Goal: Information Seeking & Learning: Learn about a topic

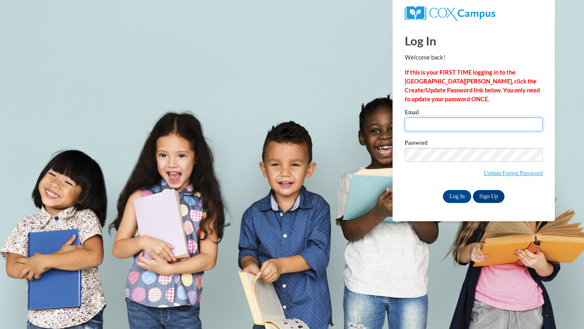
click at [452, 127] on input "Email" at bounding box center [474, 125] width 138 height 14
type input "kteran2@daltonstate.edu"
click at [461, 194] on input "Log In" at bounding box center [457, 196] width 28 height 13
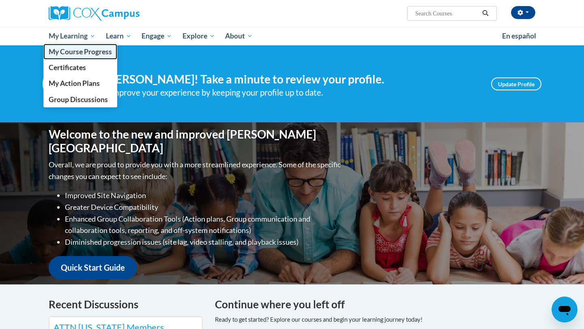
click at [78, 48] on span "My Course Progress" at bounding box center [80, 51] width 63 height 9
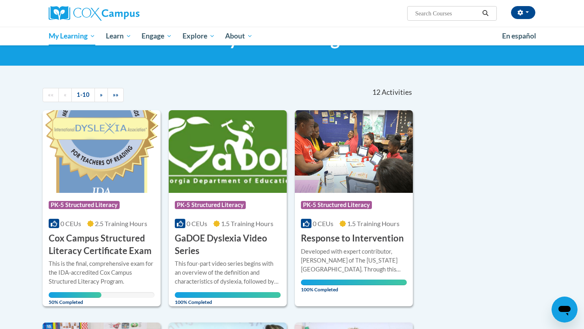
scroll to position [47, 0]
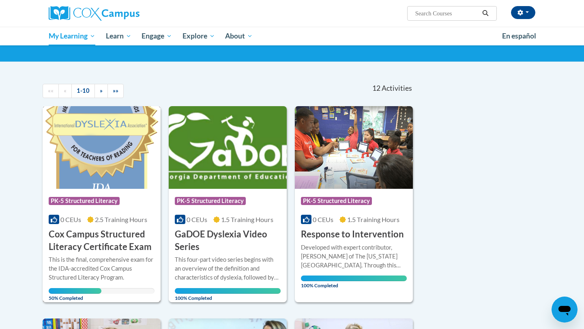
click at [110, 192] on div "Course Category: PK-5 Structured Literacy 0 CEUs 2.5 Training Hours COURSE Cox …" at bounding box center [102, 221] width 118 height 65
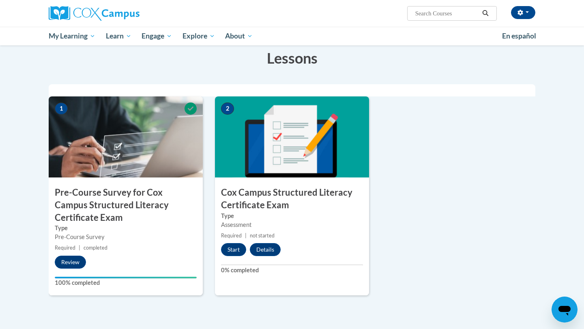
scroll to position [181, 0]
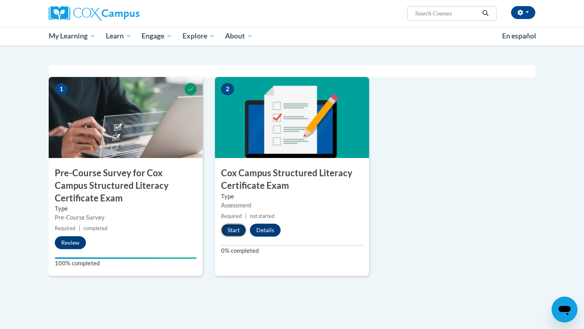
click at [237, 235] on button "Start" at bounding box center [233, 230] width 25 height 13
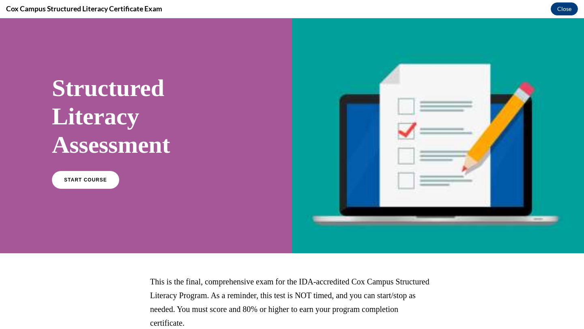
scroll to position [12, 0]
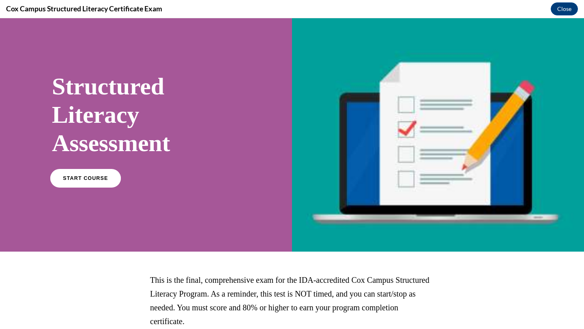
click at [82, 177] on span "START COURSE" at bounding box center [85, 179] width 45 height 6
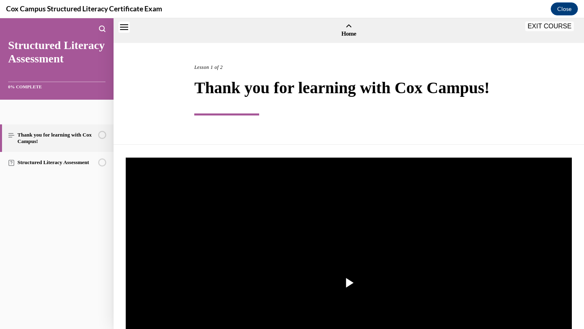
scroll to position [25, 0]
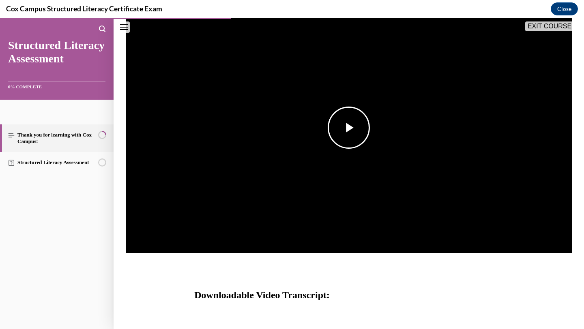
click at [349, 128] on span "Video player" at bounding box center [349, 128] width 0 height 0
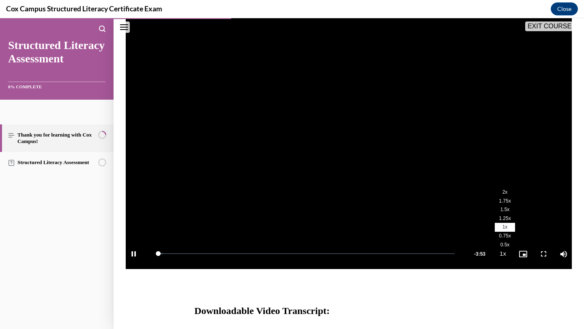
click at [511, 192] on li "2x" at bounding box center [505, 192] width 20 height 9
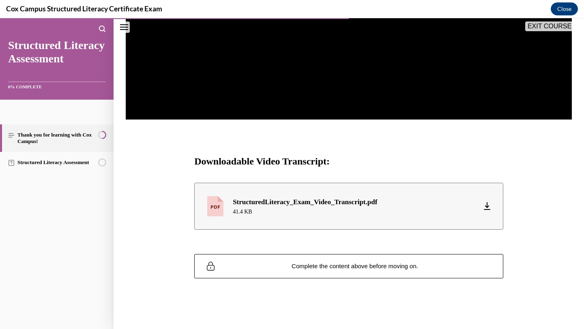
scroll to position [288, 0]
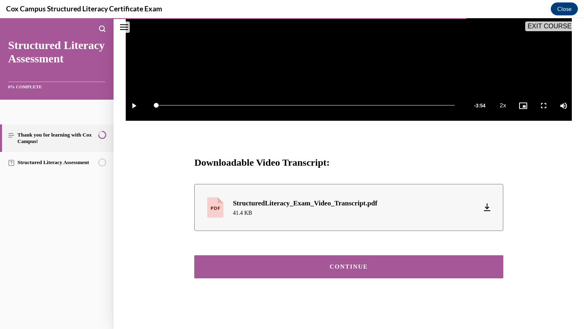
click at [447, 268] on div "CONTINUE" at bounding box center [349, 267] width 284 height 6
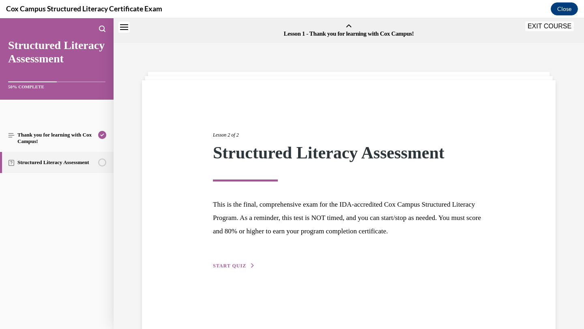
scroll to position [25, 0]
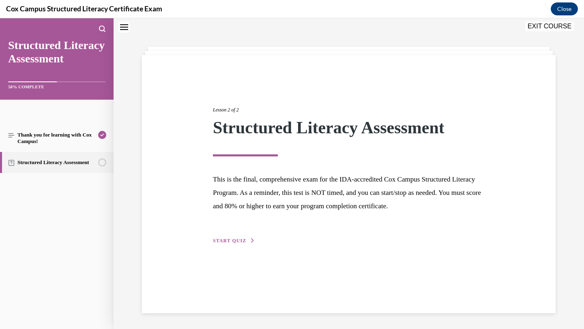
click at [250, 239] on icon "button" at bounding box center [252, 241] width 5 height 4
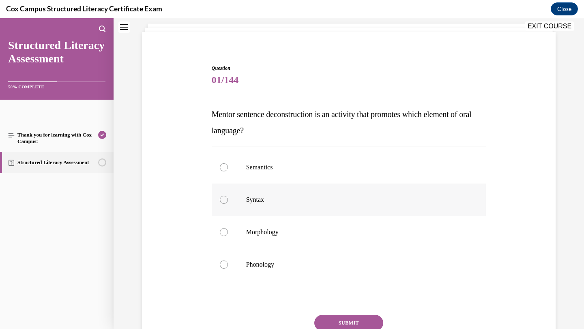
scroll to position [51, 0]
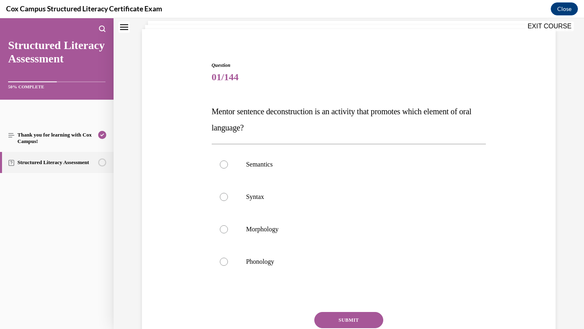
click at [295, 208] on label "Syntax" at bounding box center [349, 197] width 275 height 32
click at [228, 201] on input "Syntax" at bounding box center [224, 197] width 8 height 8
radio input "true"
click at [325, 313] on button "SUBMIT" at bounding box center [348, 320] width 69 height 16
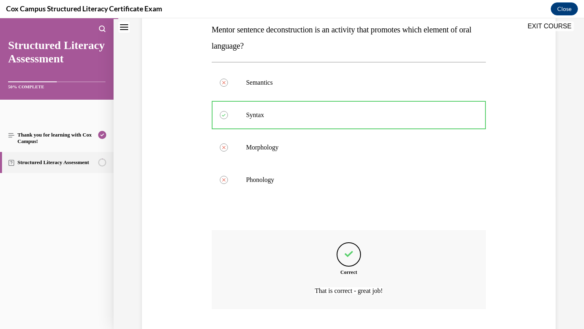
scroll to position [184, 0]
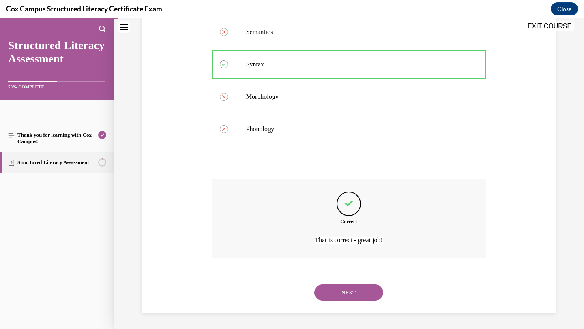
click at [339, 295] on button "NEXT" at bounding box center [348, 293] width 69 height 16
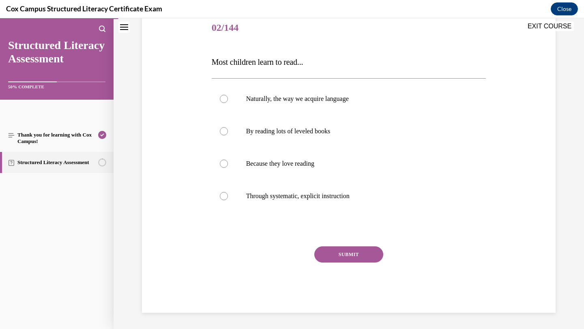
scroll to position [90, 0]
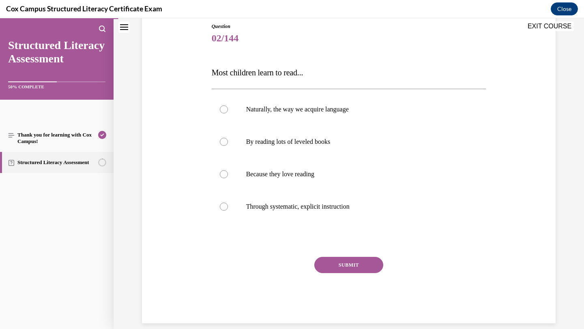
click at [336, 211] on label "Through systematic, explicit instruction" at bounding box center [349, 207] width 275 height 32
click at [228, 211] on input "Through systematic, explicit instruction" at bounding box center [224, 207] width 8 height 8
radio input "true"
click at [333, 265] on button "SUBMIT" at bounding box center [348, 265] width 69 height 16
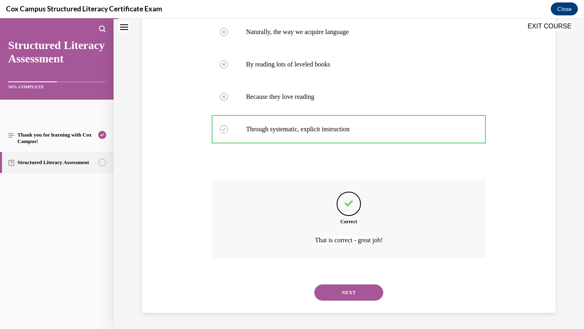
click at [332, 293] on button "NEXT" at bounding box center [348, 293] width 69 height 16
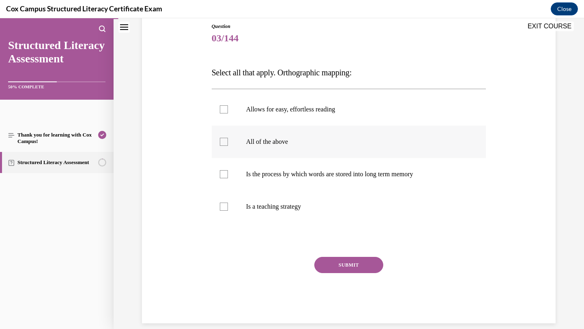
click at [344, 135] on label "All of the above" at bounding box center [349, 142] width 275 height 32
click at [228, 138] on input "All of the above" at bounding box center [224, 142] width 8 height 8
checkbox input "true"
click at [342, 106] on p "Allows for easy, effortless reading" at bounding box center [356, 110] width 220 height 8
click at [228, 106] on input "Allows for easy, effortless reading" at bounding box center [224, 110] width 8 height 8
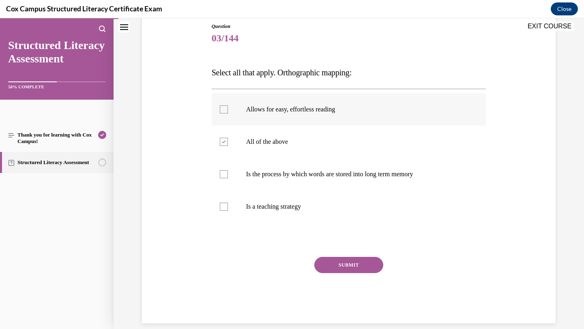
checkbox input "true"
click at [319, 132] on label "All of the above" at bounding box center [349, 142] width 275 height 32
click at [228, 138] on input "All of the above" at bounding box center [224, 142] width 8 height 8
checkbox input "false"
click at [307, 171] on span "Is the process by which words are stored into long term memory" at bounding box center [329, 174] width 167 height 7
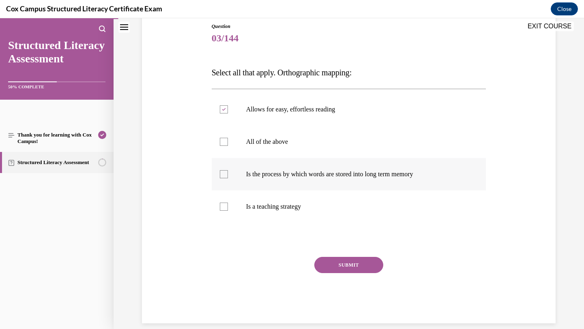
click at [228, 171] on input "Is the process by which words are stored into long term memory" at bounding box center [224, 174] width 8 height 8
checkbox input "true"
click at [326, 267] on button "SUBMIT" at bounding box center [348, 265] width 69 height 16
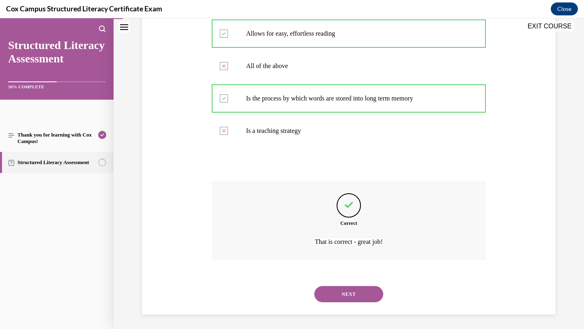
scroll to position [168, 0]
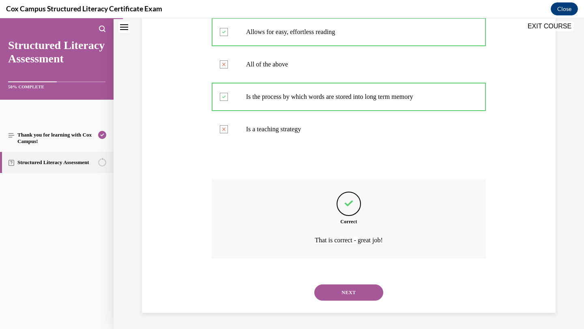
click at [333, 297] on button "NEXT" at bounding box center [348, 293] width 69 height 16
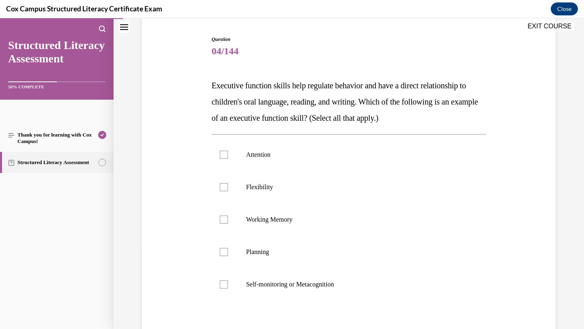
scroll to position [78, 0]
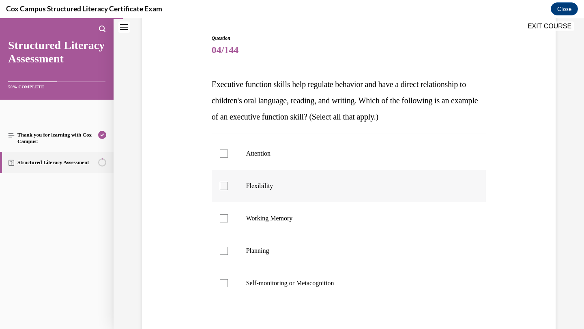
click at [381, 156] on p "Attention" at bounding box center [356, 154] width 220 height 8
click at [228, 156] on input "Attention" at bounding box center [224, 154] width 8 height 8
checkbox input "true"
click at [342, 192] on label "Flexibility" at bounding box center [349, 186] width 275 height 32
click at [228, 190] on input "Flexibility" at bounding box center [224, 186] width 8 height 8
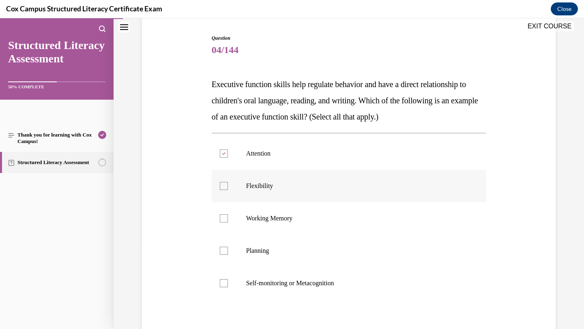
checkbox input "true"
click at [324, 217] on p "Working Memory" at bounding box center [356, 219] width 220 height 8
click at [228, 217] on input "Working Memory" at bounding box center [224, 219] width 8 height 8
checkbox input "true"
click at [308, 245] on label "Planning" at bounding box center [349, 251] width 275 height 32
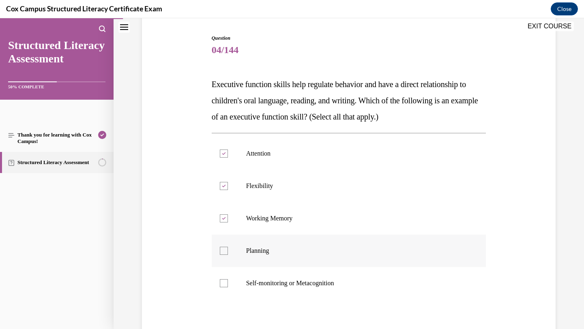
click at [228, 247] on input "Planning" at bounding box center [224, 251] width 8 height 8
checkbox input "true"
click at [300, 280] on p "Self-monitoring or Metacognition" at bounding box center [356, 284] width 220 height 8
click at [228, 280] on input "Self-monitoring or Metacognition" at bounding box center [224, 284] width 8 height 8
checkbox input "true"
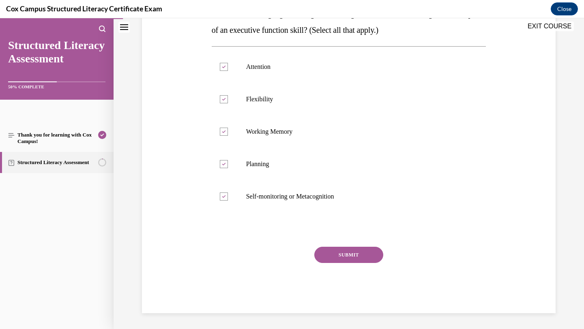
click at [334, 260] on button "SUBMIT" at bounding box center [348, 255] width 69 height 16
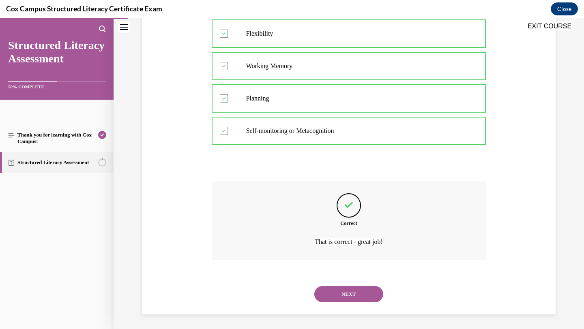
scroll to position [233, 0]
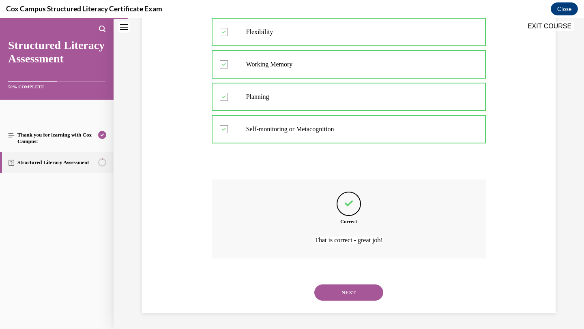
click at [333, 291] on button "NEXT" at bounding box center [348, 293] width 69 height 16
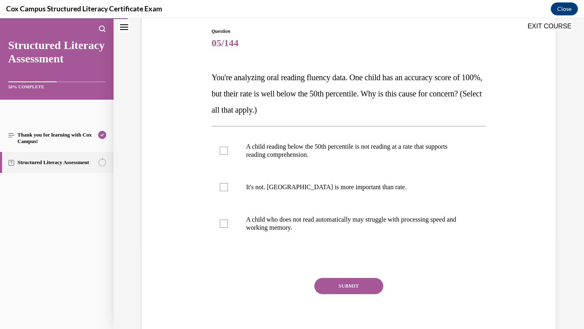
scroll to position [89, 0]
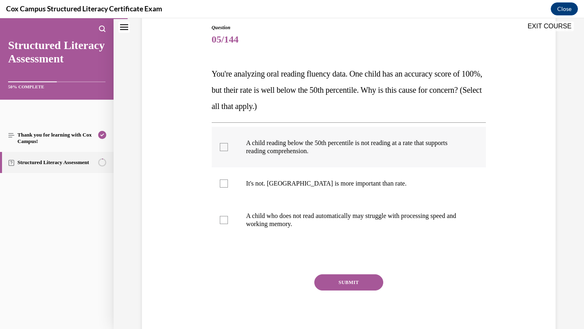
click at [376, 149] on p "A child reading below the 50th percentile is not reading at a rate that support…" at bounding box center [356, 147] width 220 height 16
click at [228, 149] on input "A child reading below the 50th percentile is not reading at a rate that support…" at bounding box center [224, 147] width 8 height 8
checkbox input "true"
click at [352, 212] on p "A child who does not read automatically may struggle with processing speed and …" at bounding box center [356, 220] width 220 height 16
click at [228, 216] on input "A child who does not read automatically may struggle with processing speed and …" at bounding box center [224, 220] width 8 height 8
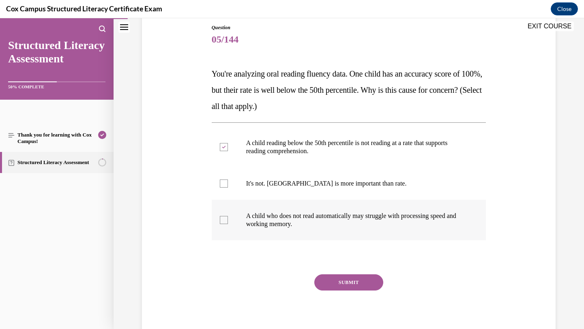
checkbox input "true"
click at [339, 283] on button "SUBMIT" at bounding box center [348, 283] width 69 height 16
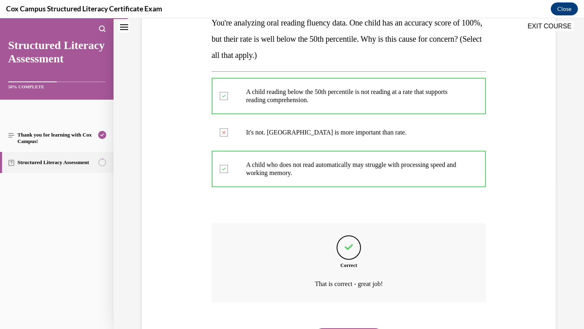
scroll to position [184, 0]
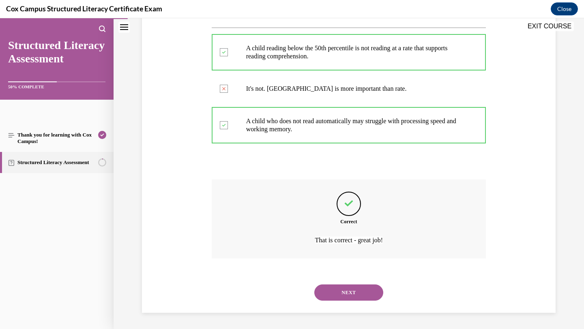
click at [339, 283] on div "NEXT" at bounding box center [349, 293] width 275 height 32
click at [339, 288] on button "NEXT" at bounding box center [348, 293] width 69 height 16
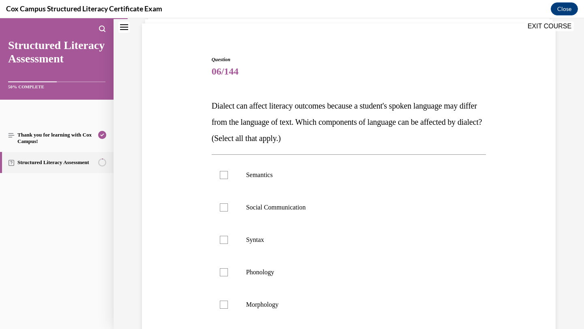
scroll to position [72, 0]
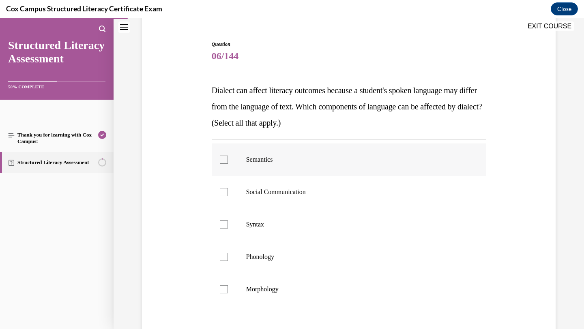
click at [357, 157] on p "Semantics" at bounding box center [356, 160] width 220 height 8
click at [228, 157] on input "Semantics" at bounding box center [224, 160] width 8 height 8
checkbox input "true"
click at [306, 226] on p "Syntax" at bounding box center [356, 225] width 220 height 8
click at [228, 226] on input "Syntax" at bounding box center [224, 225] width 8 height 8
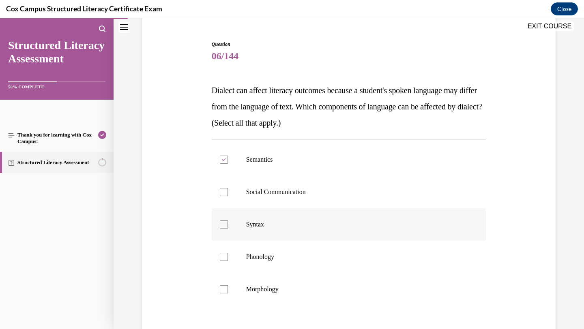
checkbox input "true"
click at [289, 257] on p "Phonology" at bounding box center [356, 257] width 220 height 8
click at [228, 257] on input "Phonology" at bounding box center [224, 257] width 8 height 8
checkbox input "true"
click at [277, 290] on span "Morphology" at bounding box center [262, 289] width 32 height 7
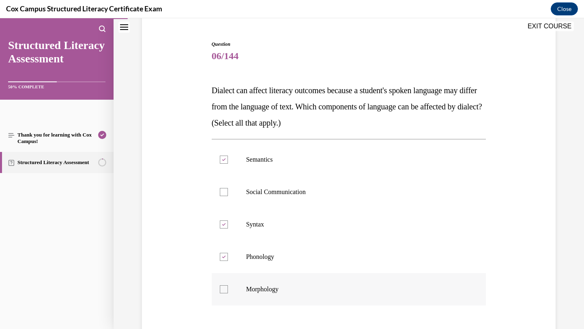
click at [228, 290] on input "Morphology" at bounding box center [224, 290] width 8 height 8
checkbox input "true"
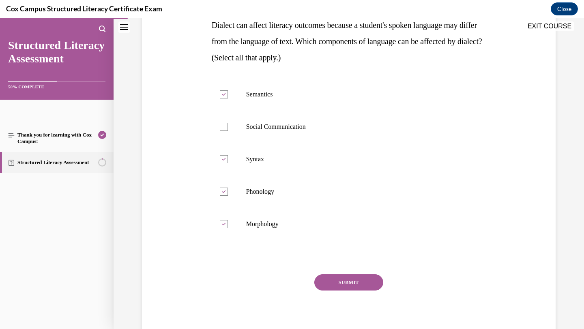
click at [319, 283] on button "SUBMIT" at bounding box center [348, 283] width 69 height 16
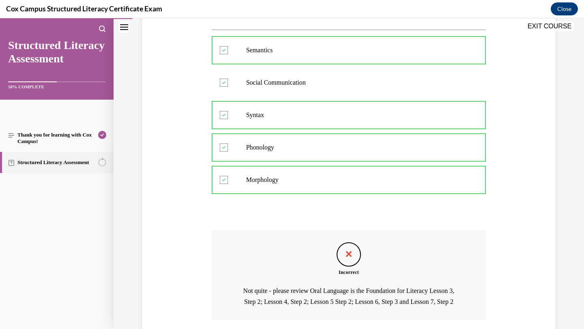
scroll to position [254, 0]
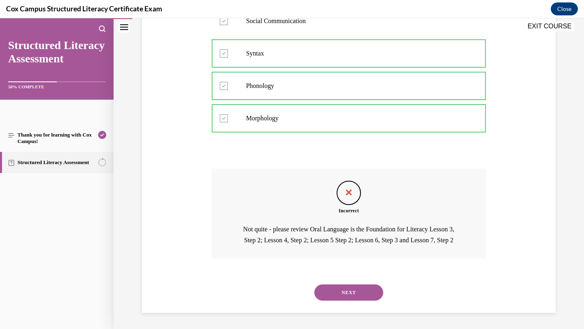
click at [333, 300] on button "NEXT" at bounding box center [348, 293] width 69 height 16
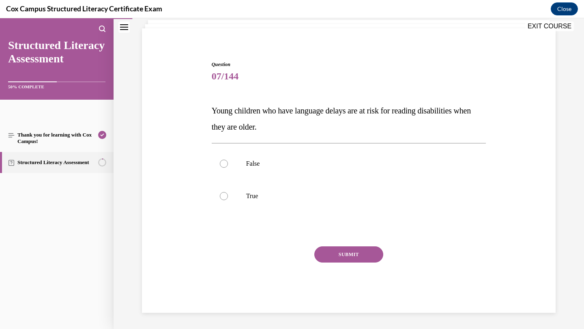
scroll to position [52, 0]
click at [291, 163] on p "False" at bounding box center [356, 164] width 220 height 8
click at [228, 163] on input "False" at bounding box center [224, 164] width 8 height 8
radio input "true"
click at [280, 196] on p "True" at bounding box center [356, 196] width 220 height 8
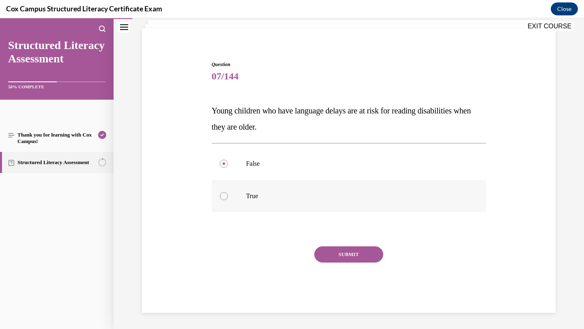
click at [228, 196] on input "True" at bounding box center [224, 196] width 8 height 8
radio input "true"
click at [327, 257] on button "SUBMIT" at bounding box center [348, 255] width 69 height 16
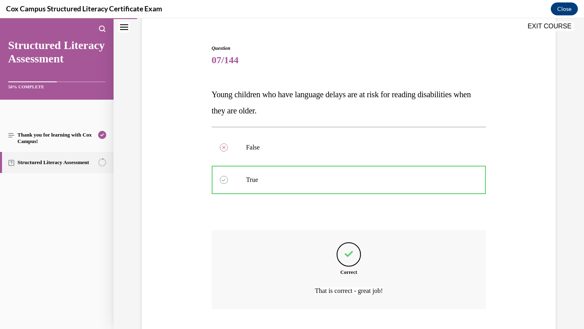
scroll to position [119, 0]
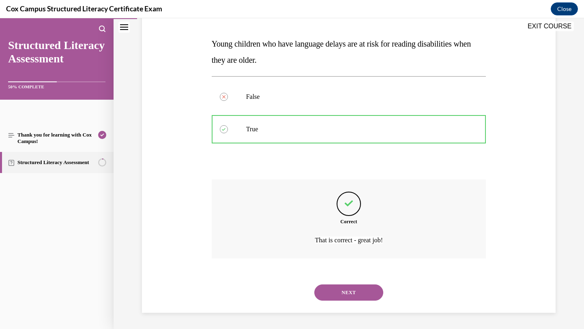
click at [329, 294] on button "NEXT" at bounding box center [348, 293] width 69 height 16
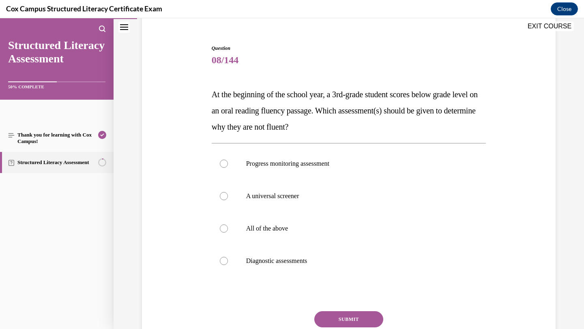
scroll to position [71, 0]
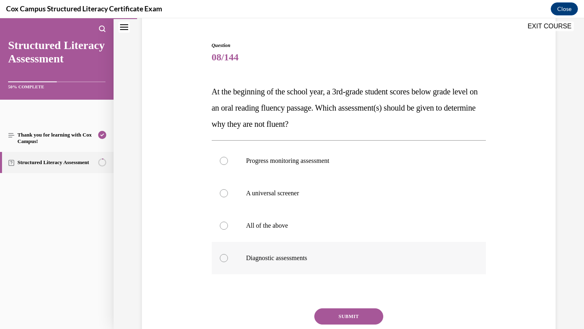
click at [303, 261] on span "Diagnostic assessments" at bounding box center [276, 258] width 61 height 7
click at [228, 261] on input "Diagnostic assessments" at bounding box center [224, 258] width 8 height 8
radio input "true"
click at [341, 317] on button "SUBMIT" at bounding box center [348, 317] width 69 height 16
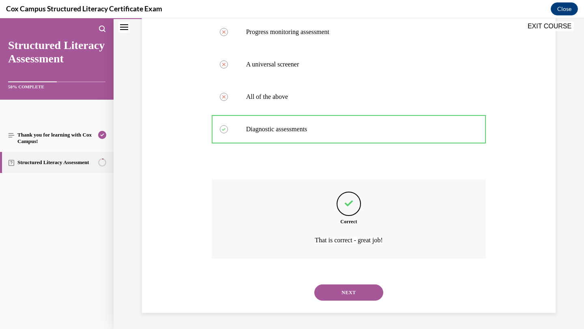
click at [339, 294] on button "NEXT" at bounding box center [348, 293] width 69 height 16
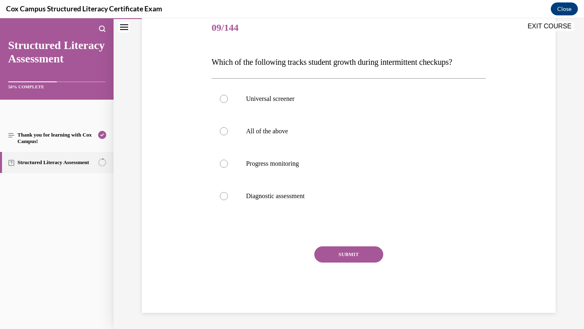
scroll to position [90, 0]
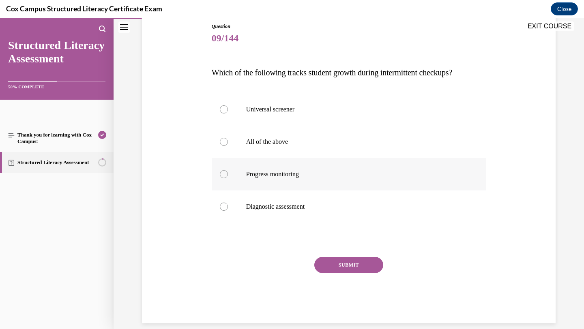
click at [314, 177] on p "Progress monitoring" at bounding box center [356, 174] width 220 height 8
click at [228, 177] on input "Progress monitoring" at bounding box center [224, 174] width 8 height 8
radio input "true"
click at [323, 271] on button "SUBMIT" at bounding box center [348, 265] width 69 height 16
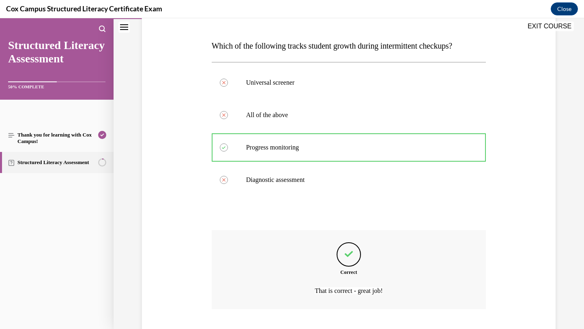
scroll to position [168, 0]
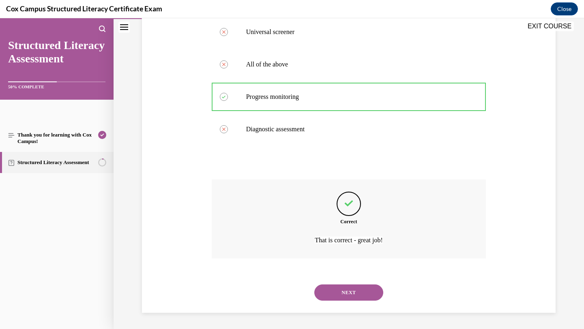
click at [328, 290] on button "NEXT" at bounding box center [348, 293] width 69 height 16
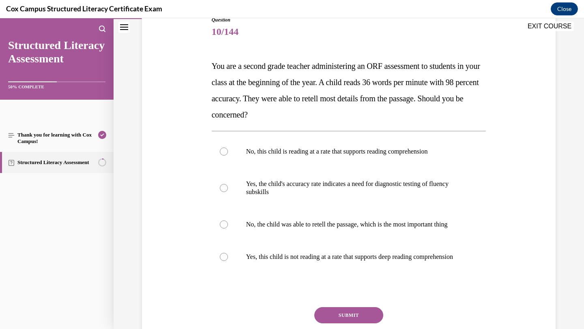
scroll to position [94, 0]
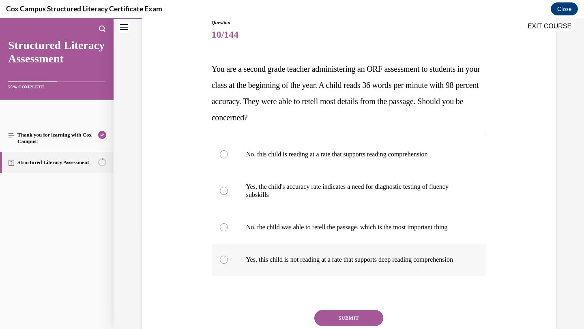
click at [315, 264] on p "Yes, this child is not reading at a rate that supports deep reading comprehensi…" at bounding box center [356, 260] width 220 height 8
click at [228, 264] on input "Yes, this child is not reading at a rate that supports deep reading comprehensi…" at bounding box center [224, 260] width 8 height 8
radio input "true"
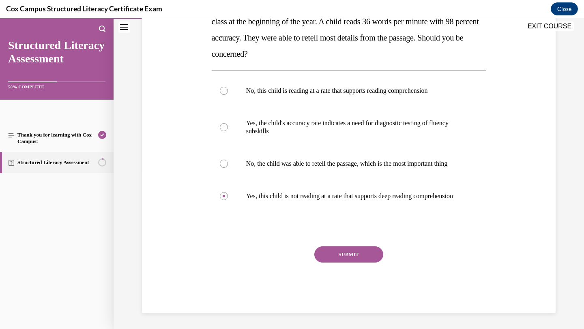
click at [332, 263] on button "SUBMIT" at bounding box center [348, 255] width 69 height 16
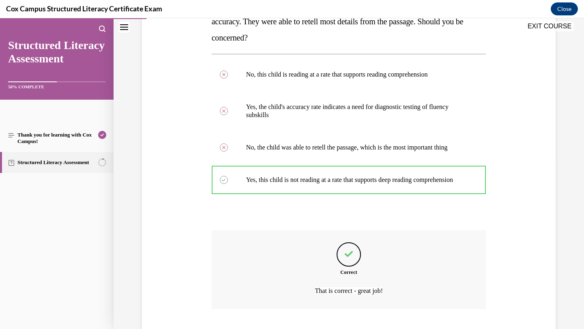
scroll to position [241, 0]
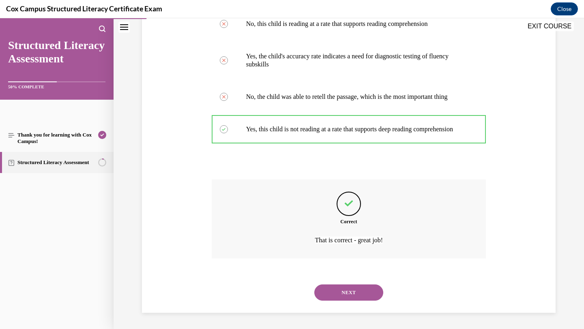
click at [332, 291] on button "NEXT" at bounding box center [348, 293] width 69 height 16
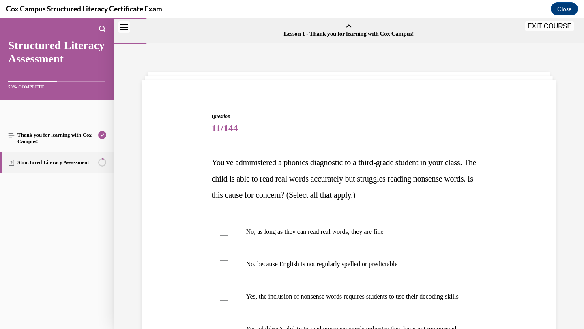
scroll to position [93, 0]
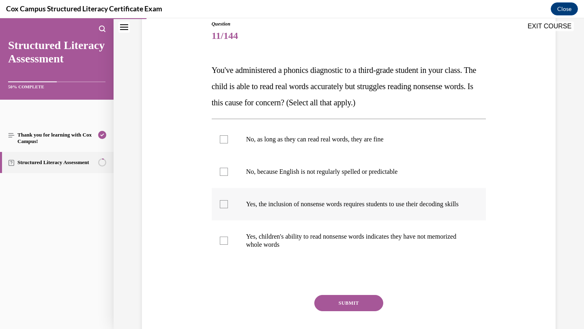
click at [270, 209] on p "Yes, the inclusion of nonsense words requires students to use their decoding sk…" at bounding box center [356, 204] width 220 height 8
click at [228, 209] on input "Yes, the inclusion of nonsense words requires students to use their decoding sk…" at bounding box center [224, 204] width 8 height 8
checkbox input "true"
click at [345, 312] on button "SUBMIT" at bounding box center [348, 303] width 69 height 16
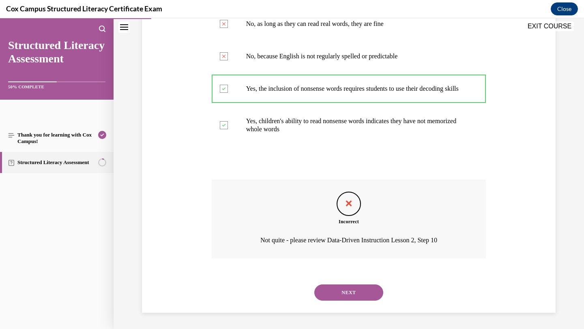
scroll to position [216, 0]
click at [344, 294] on button "NEXT" at bounding box center [348, 293] width 69 height 16
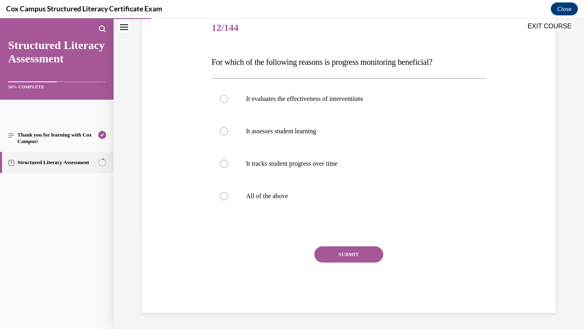
scroll to position [90, 0]
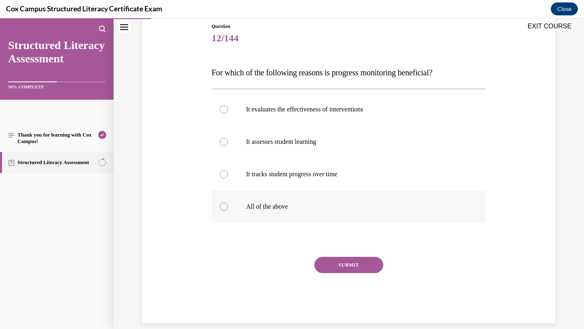
click at [320, 197] on label "All of the above" at bounding box center [349, 207] width 275 height 32
click at [228, 203] on input "All of the above" at bounding box center [224, 207] width 8 height 8
radio input "true"
click at [321, 264] on button "SUBMIT" at bounding box center [348, 265] width 69 height 16
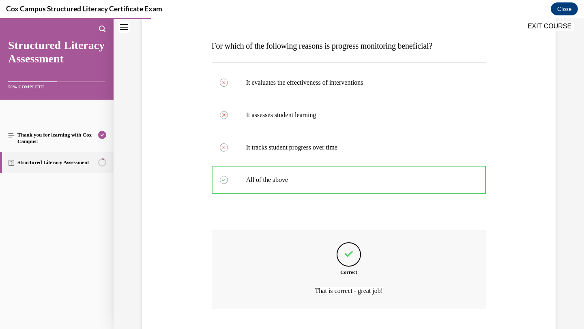
scroll to position [168, 0]
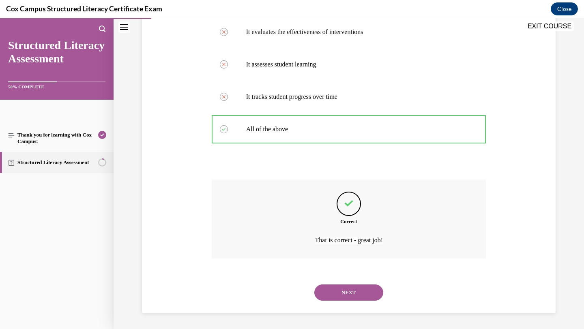
click at [325, 285] on button "NEXT" at bounding box center [348, 293] width 69 height 16
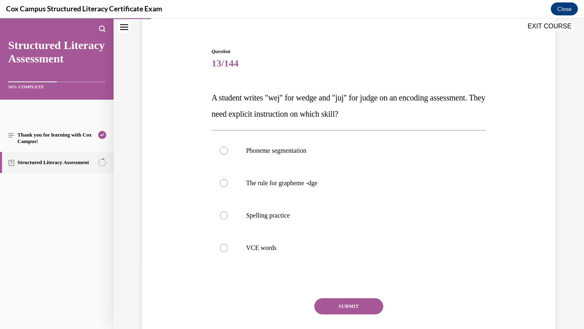
scroll to position [66, 0]
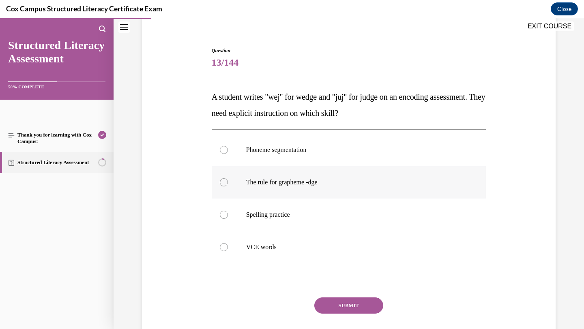
click at [336, 180] on p "The rule for grapheme -dge" at bounding box center [356, 183] width 220 height 8
click at [228, 180] on input "The rule for grapheme -dge" at bounding box center [224, 183] width 8 height 8
radio input "true"
click at [319, 306] on button "SUBMIT" at bounding box center [348, 306] width 69 height 16
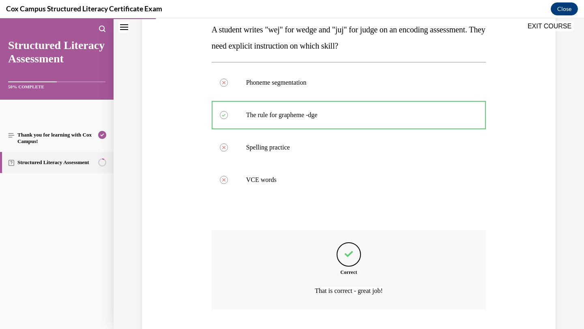
scroll to position [184, 0]
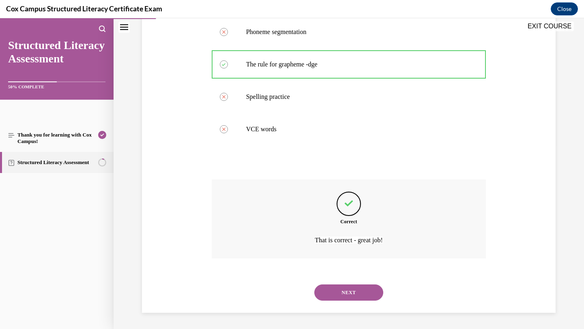
click at [319, 306] on div "NEXT" at bounding box center [349, 293] width 275 height 32
click at [323, 298] on button "NEXT" at bounding box center [348, 293] width 69 height 16
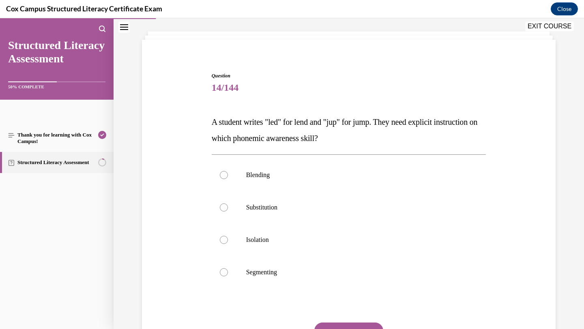
scroll to position [41, 0]
click at [283, 270] on p "Segmenting" at bounding box center [356, 272] width 220 height 8
click at [228, 270] on input "Segmenting" at bounding box center [224, 272] width 8 height 8
radio input "true"
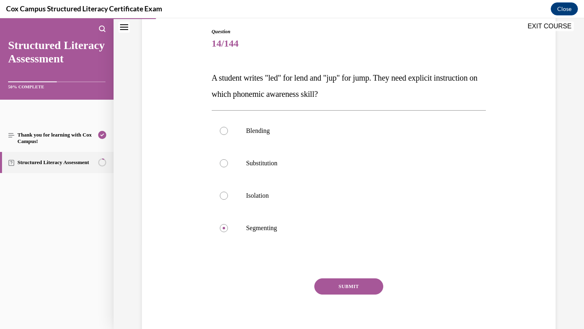
click at [326, 285] on button "SUBMIT" at bounding box center [348, 287] width 69 height 16
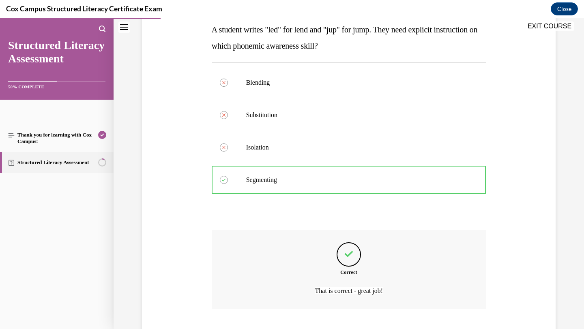
scroll to position [184, 0]
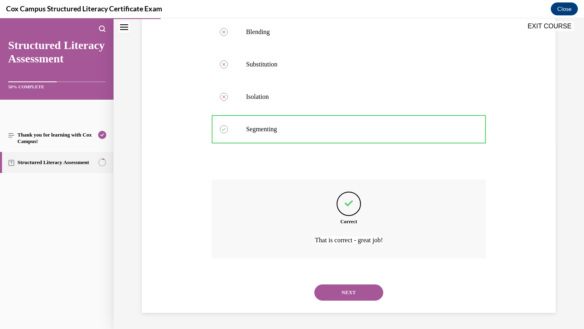
click at [335, 293] on button "NEXT" at bounding box center [348, 293] width 69 height 16
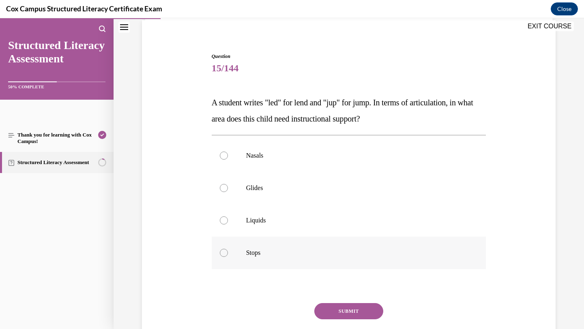
scroll to position [74, 0]
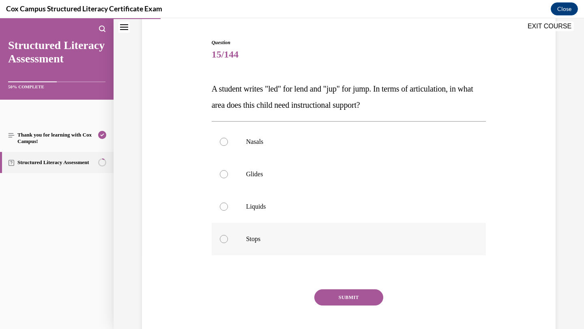
click at [283, 241] on p "Stops" at bounding box center [356, 239] width 220 height 8
click at [228, 241] on input "Stops" at bounding box center [224, 239] width 8 height 8
radio input "true"
click at [331, 300] on button "SUBMIT" at bounding box center [348, 298] width 69 height 16
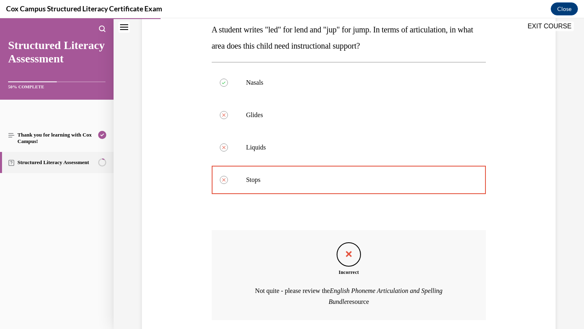
scroll to position [186, 0]
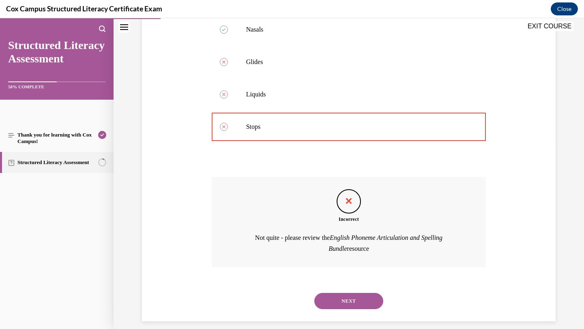
click at [341, 308] on button "NEXT" at bounding box center [348, 301] width 69 height 16
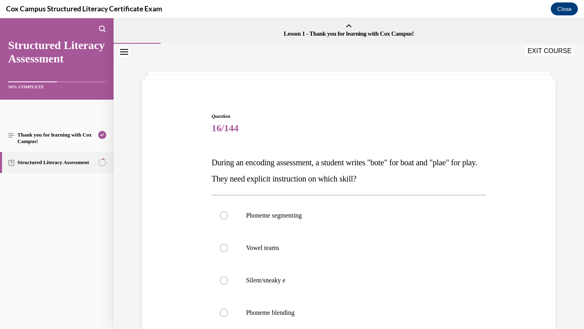
scroll to position [74, 0]
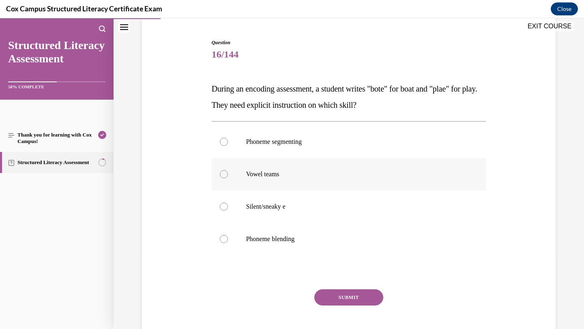
click at [349, 173] on p "Vowel teams" at bounding box center [356, 174] width 220 height 8
click at [228, 173] on input "Vowel teams" at bounding box center [224, 174] width 8 height 8
radio input "true"
click at [322, 304] on button "SUBMIT" at bounding box center [348, 298] width 69 height 16
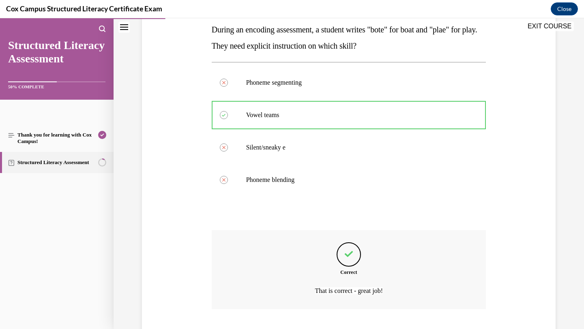
scroll to position [184, 0]
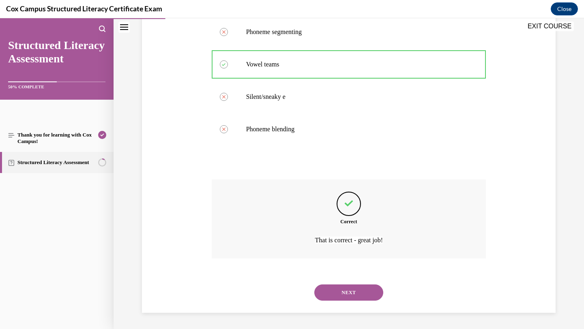
click at [330, 296] on button "NEXT" at bounding box center [348, 293] width 69 height 16
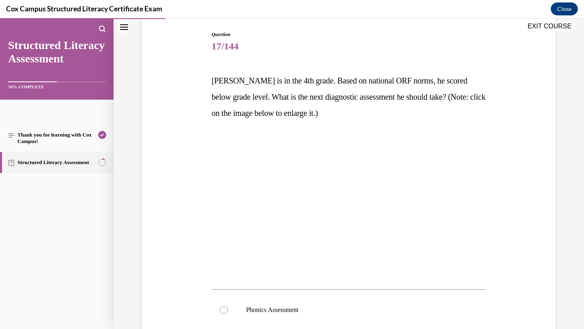
scroll to position [44, 0]
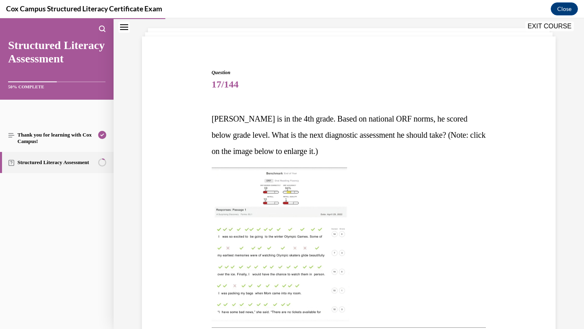
click at [546, 27] on button "EXIT COURSE" at bounding box center [549, 27] width 49 height 10
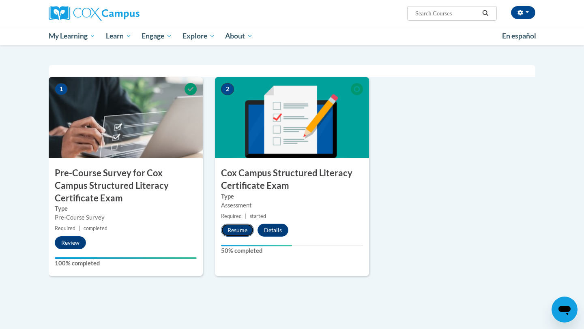
click at [241, 231] on button "Resume" at bounding box center [237, 230] width 33 height 13
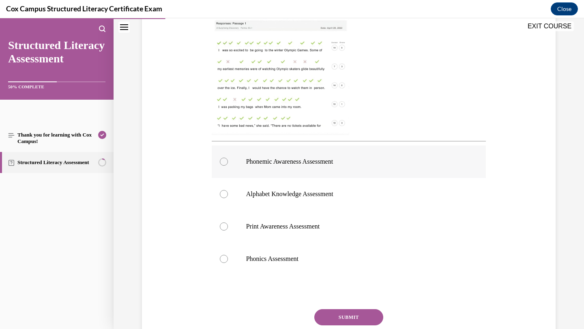
scroll to position [234, 0]
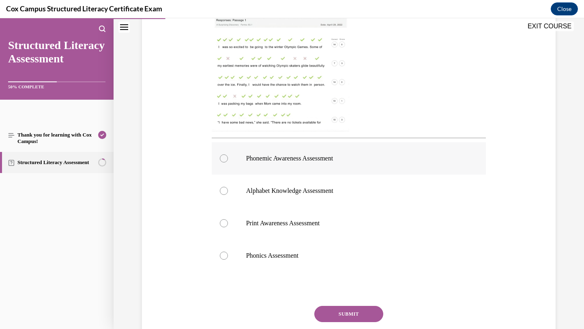
click at [351, 168] on label "Phonemic Awareness Assessment" at bounding box center [349, 158] width 275 height 32
click at [228, 163] on input "Phonemic Awareness Assessment" at bounding box center [224, 159] width 8 height 8
radio input "true"
click at [332, 310] on button "SUBMIT" at bounding box center [348, 314] width 69 height 16
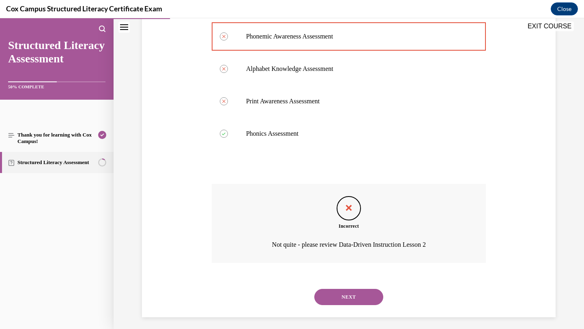
scroll to position [360, 0]
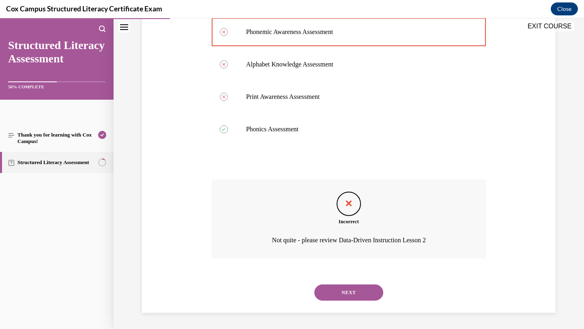
click at [332, 303] on div "NEXT" at bounding box center [349, 293] width 275 height 32
click at [331, 294] on button "NEXT" at bounding box center [348, 293] width 69 height 16
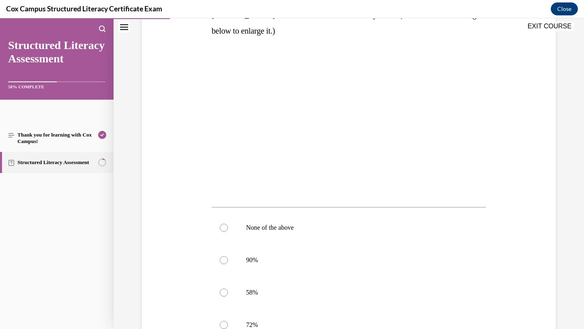
scroll to position [168, 0]
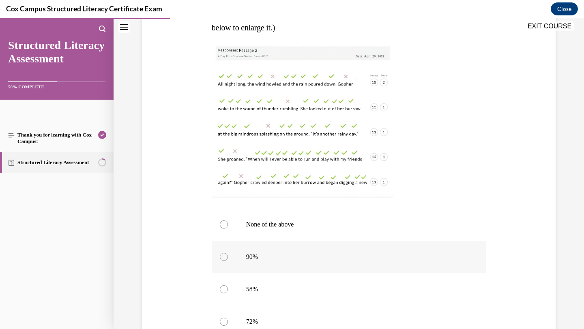
click at [293, 258] on p "90%" at bounding box center [356, 257] width 220 height 8
click at [228, 258] on input "90%" at bounding box center [224, 257] width 8 height 8
radio input "true"
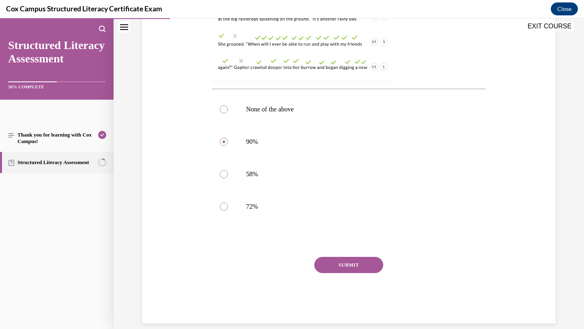
click at [329, 263] on button "SUBMIT" at bounding box center [348, 265] width 69 height 16
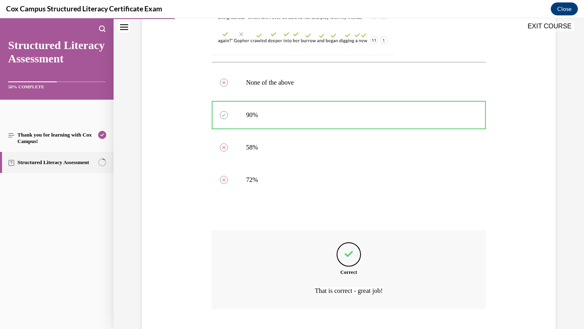
scroll to position [360, 0]
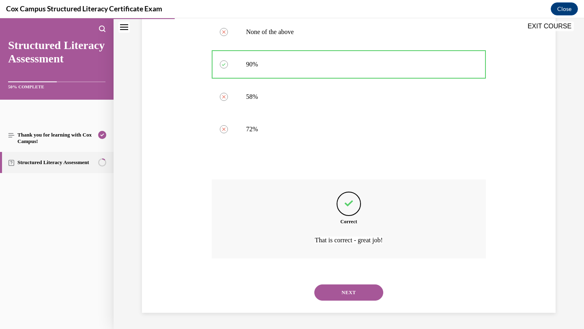
click at [325, 290] on button "NEXT" at bounding box center [348, 293] width 69 height 16
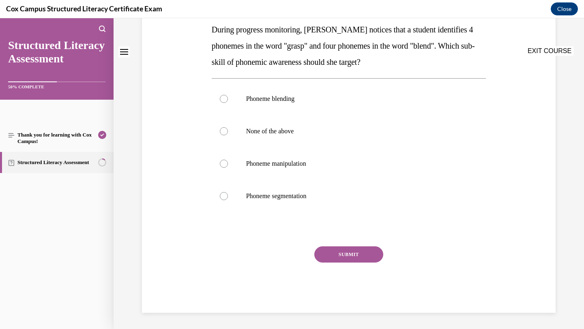
scroll to position [0, 0]
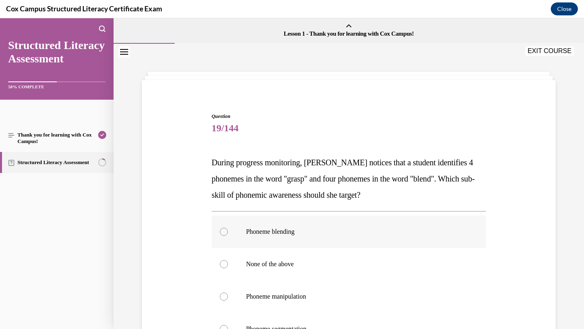
click at [312, 227] on label "Phoneme blending" at bounding box center [349, 232] width 275 height 32
click at [228, 228] on input "Phoneme blending" at bounding box center [224, 232] width 8 height 8
radio input "true"
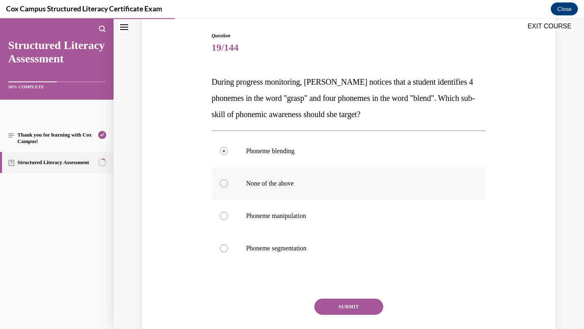
scroll to position [83, 0]
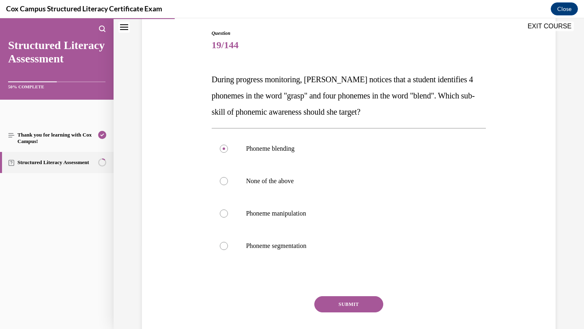
click at [336, 300] on button "SUBMIT" at bounding box center [348, 305] width 69 height 16
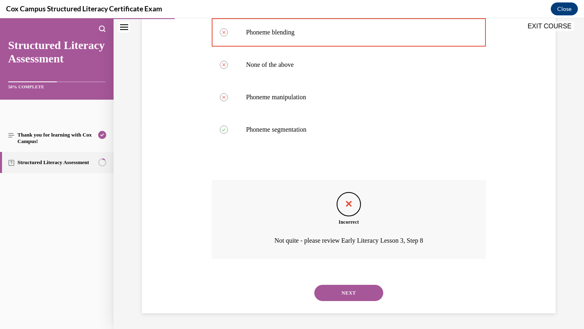
scroll to position [200, 0]
click at [335, 295] on button "NEXT" at bounding box center [348, 293] width 69 height 16
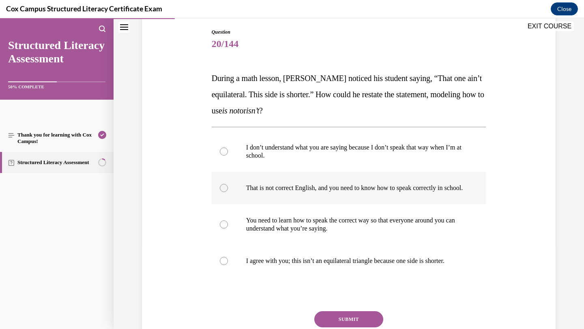
scroll to position [85, 0]
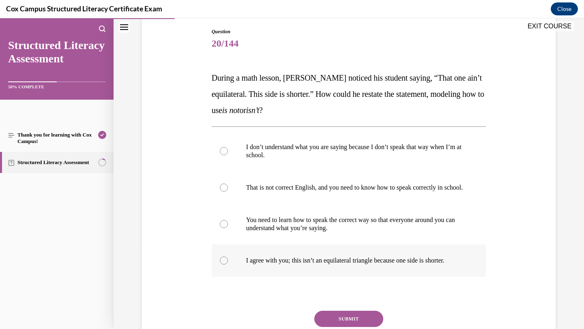
click at [334, 253] on label "I agree with you; this isn’t an equilateral triangle because one side is shorte…" at bounding box center [349, 261] width 275 height 32
click at [228, 257] on input "I agree with you; this isn’t an equilateral triangle because one side is shorte…" at bounding box center [224, 261] width 8 height 8
radio input "true"
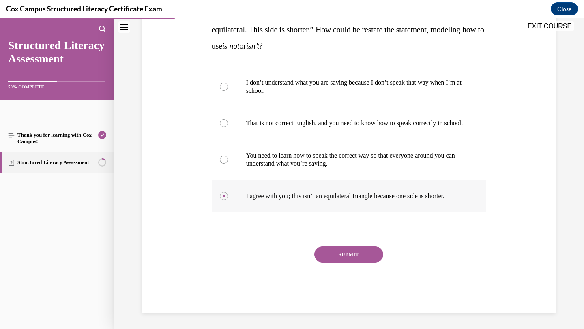
click at [334, 253] on button "SUBMIT" at bounding box center [348, 255] width 69 height 16
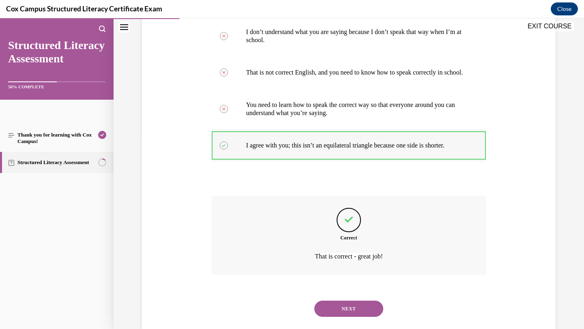
scroll to position [224, 0]
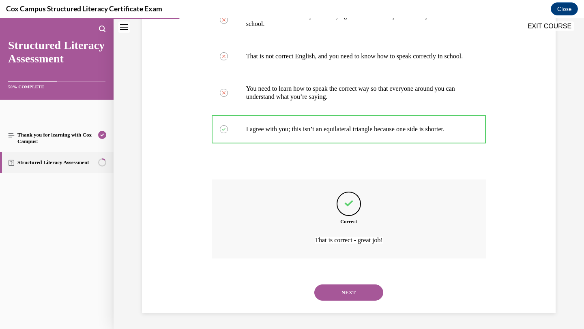
click at [339, 294] on button "NEXT" at bounding box center [348, 293] width 69 height 16
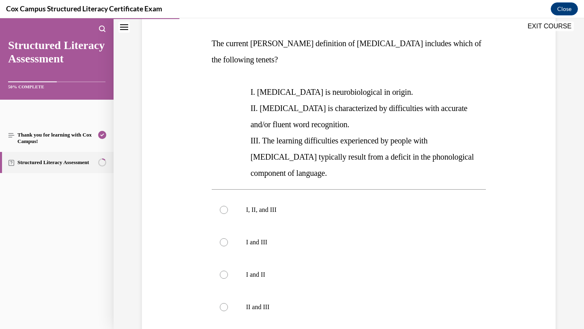
scroll to position [120, 0]
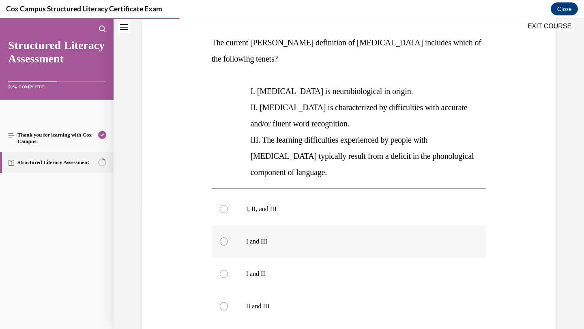
click at [335, 226] on label "I and III" at bounding box center [349, 242] width 275 height 32
click at [228, 238] on input "I and III" at bounding box center [224, 242] width 8 height 8
radio input "true"
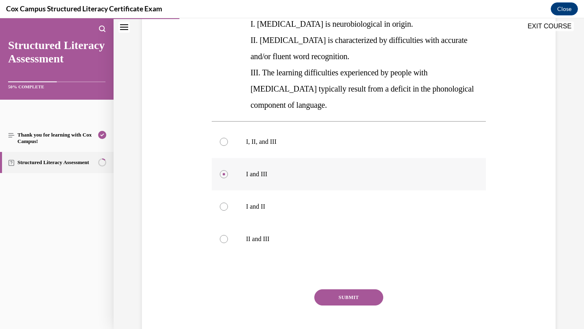
scroll to position [214, 0]
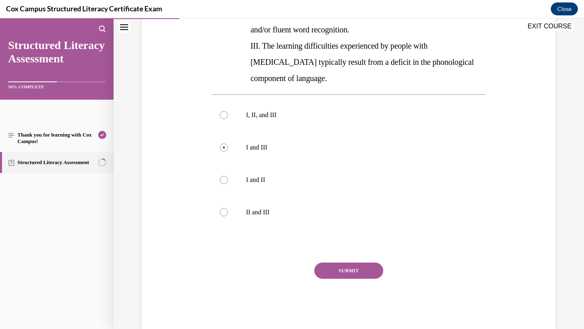
click at [333, 263] on button "SUBMIT" at bounding box center [348, 271] width 69 height 16
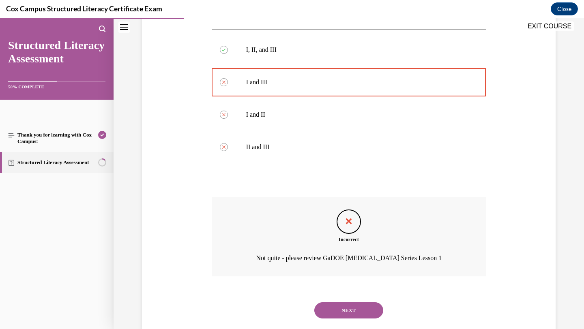
scroll to position [281, 0]
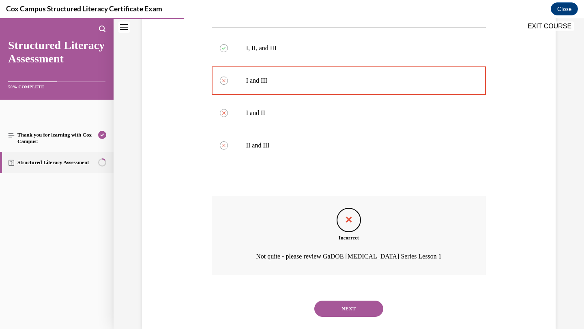
click at [330, 301] on button "NEXT" at bounding box center [348, 309] width 69 height 16
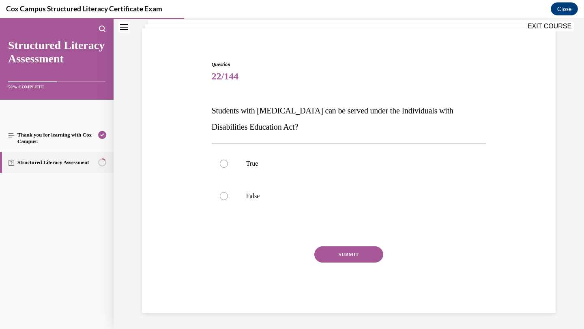
scroll to position [52, 0]
click at [329, 178] on label "True" at bounding box center [349, 164] width 275 height 32
click at [228, 168] on input "True" at bounding box center [224, 164] width 8 height 8
radio input "true"
click at [339, 252] on button "SUBMIT" at bounding box center [348, 255] width 69 height 16
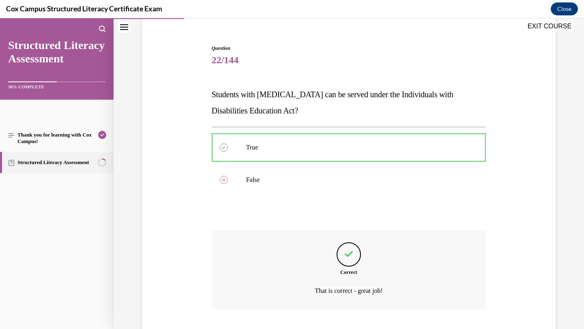
scroll to position [119, 0]
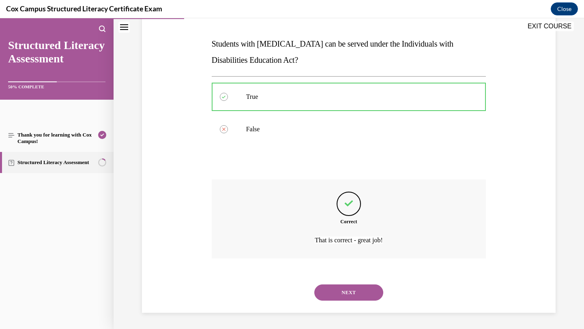
click at [339, 293] on button "NEXT" at bounding box center [348, 293] width 69 height 16
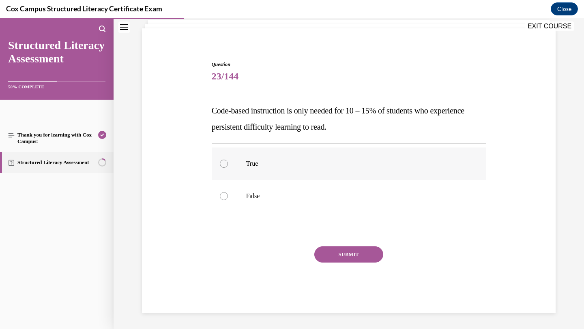
click at [305, 200] on div "True False" at bounding box center [349, 180] width 275 height 65
click at [287, 189] on label "False" at bounding box center [349, 196] width 275 height 32
click at [228, 192] on input "False" at bounding box center [224, 196] width 8 height 8
radio input "true"
click at [342, 253] on button "SUBMIT" at bounding box center [348, 255] width 69 height 16
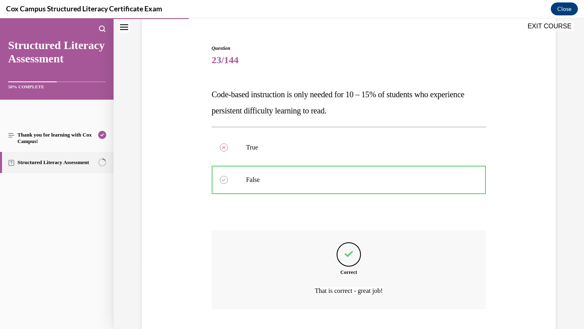
scroll to position [119, 0]
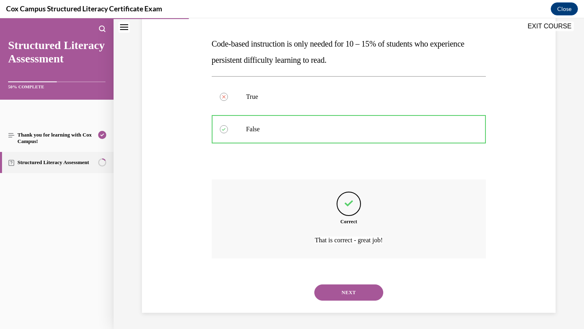
click at [352, 292] on button "NEXT" at bounding box center [348, 293] width 69 height 16
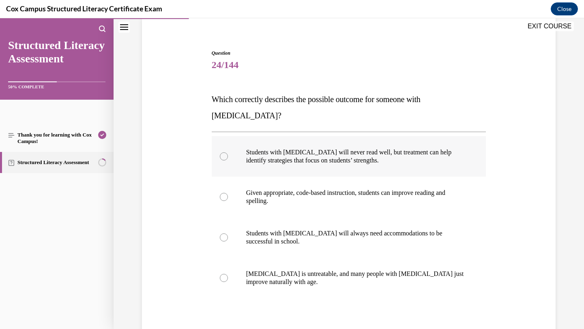
scroll to position [66, 0]
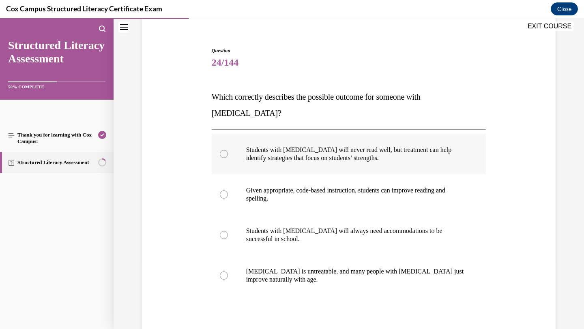
click at [331, 147] on label "Students with [MEDICAL_DATA] will never read well, but treatment can help ident…" at bounding box center [349, 154] width 275 height 41
click at [228, 150] on input "Students with [MEDICAL_DATA] will never read well, but treatment can help ident…" at bounding box center [224, 154] width 8 height 8
radio input "true"
click at [328, 312] on div "Question 24/144 Which correctly describes the possible outcome for someone with…" at bounding box center [349, 222] width 275 height 350
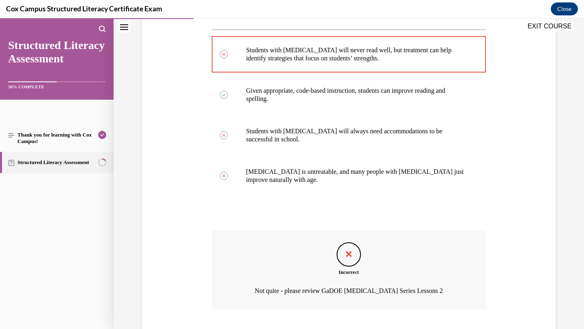
scroll to position [200, 0]
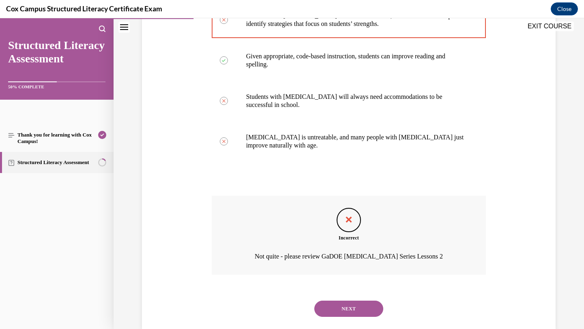
click at [334, 301] on button "NEXT" at bounding box center [348, 309] width 69 height 16
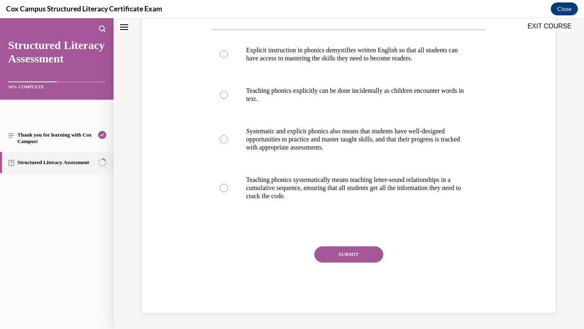
scroll to position [0, 0]
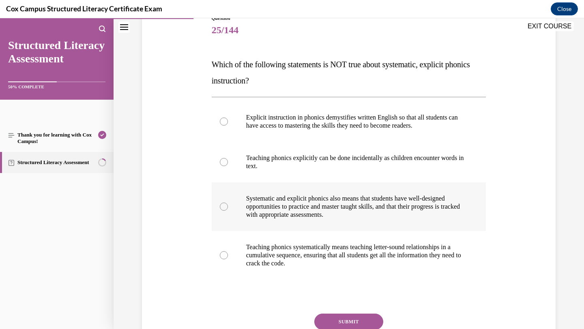
click at [304, 199] on label "Systematic and explicit phonics also means that students have well-designed opp…" at bounding box center [349, 207] width 275 height 49
click at [228, 203] on input "Systematic and explicit phonics also means that students have well-designed opp…" at bounding box center [224, 207] width 8 height 8
radio input "true"
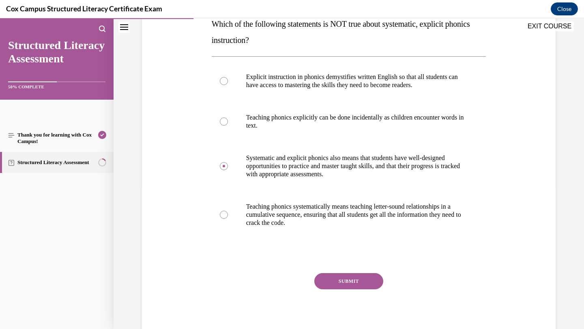
click at [333, 286] on button "SUBMIT" at bounding box center [348, 281] width 69 height 16
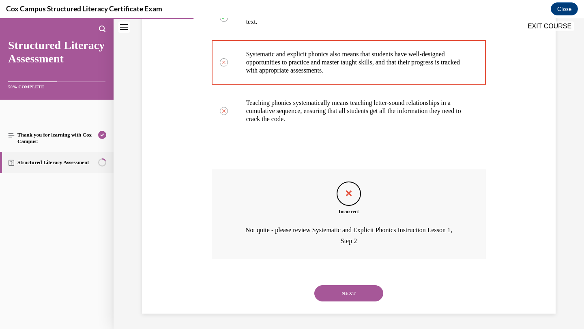
scroll to position [243, 0]
click at [333, 295] on button "NEXT" at bounding box center [348, 293] width 69 height 16
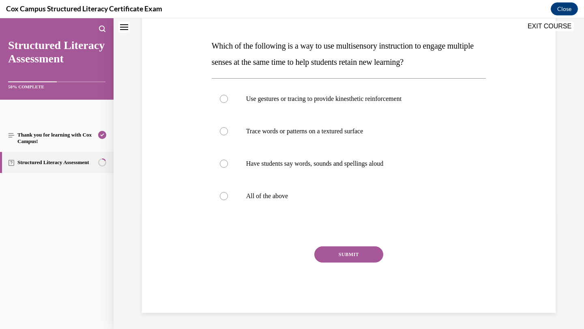
scroll to position [0, 0]
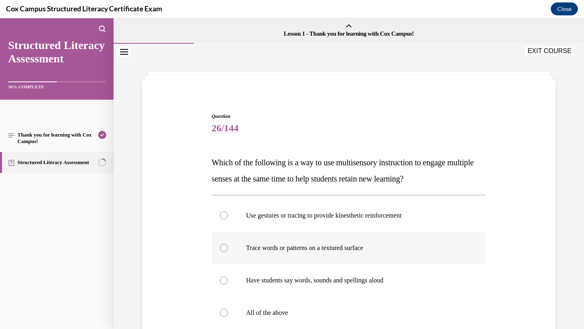
click at [325, 233] on label "Trace words or patterns on a textured surface" at bounding box center [349, 248] width 275 height 32
click at [228, 244] on input "Trace words or patterns on a textured surface" at bounding box center [224, 248] width 8 height 8
radio input "true"
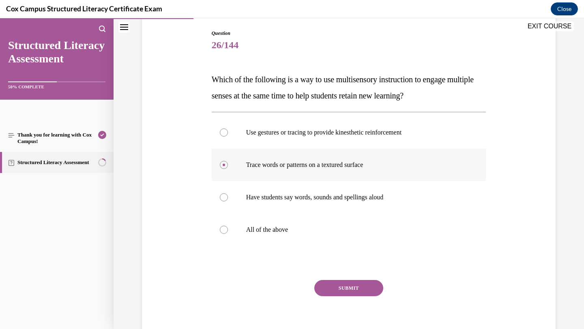
scroll to position [88, 0]
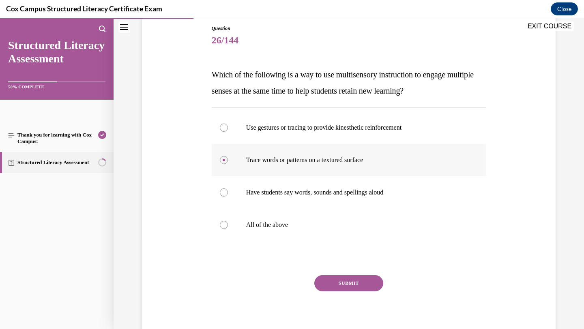
click at [325, 233] on label "All of the above" at bounding box center [349, 225] width 275 height 32
click at [228, 229] on input "All of the above" at bounding box center [224, 225] width 8 height 8
radio input "true"
click at [338, 288] on button "SUBMIT" at bounding box center [348, 284] width 69 height 16
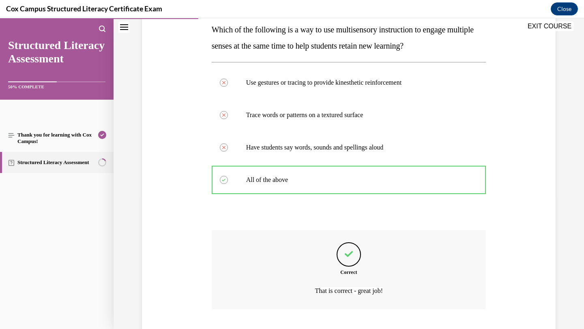
scroll to position [184, 0]
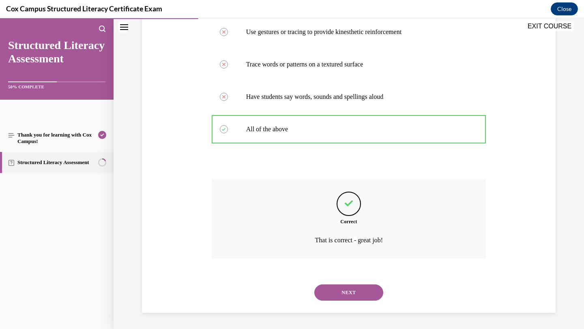
click at [338, 288] on button "NEXT" at bounding box center [348, 293] width 69 height 16
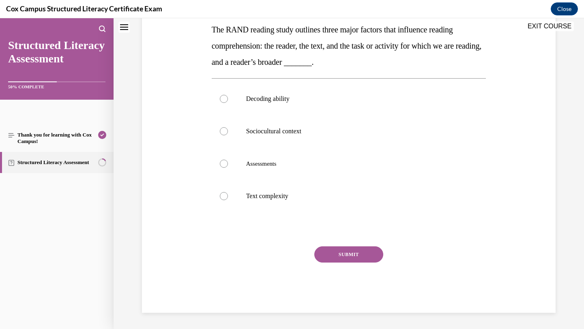
scroll to position [0, 0]
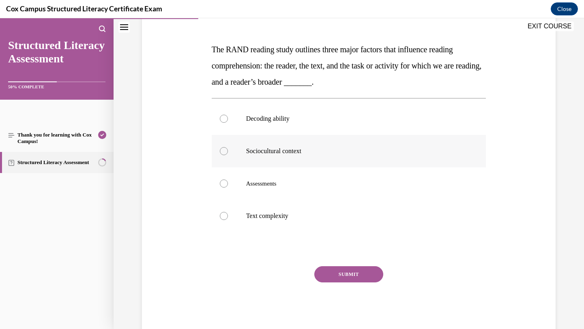
click at [333, 251] on div "Question 27/144 The RAND reading study outlines three major factors that influe…" at bounding box center [349, 167] width 275 height 334
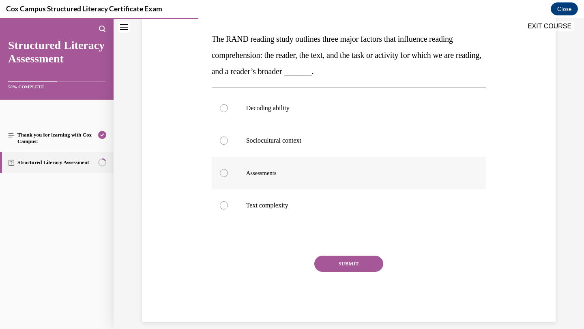
click at [347, 184] on label "Assessments" at bounding box center [349, 173] width 275 height 32
click at [228, 177] on input "Assessments" at bounding box center [224, 173] width 8 height 8
radio input "true"
click at [337, 262] on button "SUBMIT" at bounding box center [348, 264] width 69 height 16
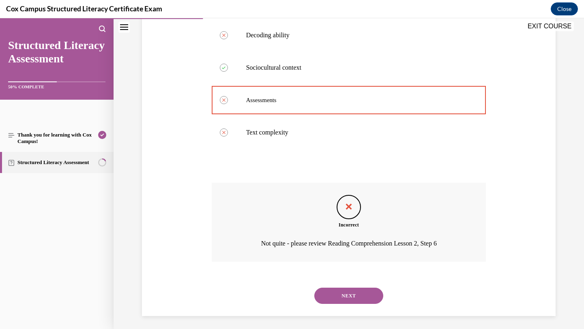
scroll to position [200, 0]
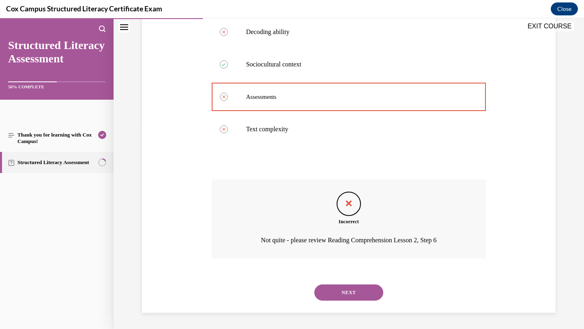
click at [337, 290] on button "NEXT" at bounding box center [348, 293] width 69 height 16
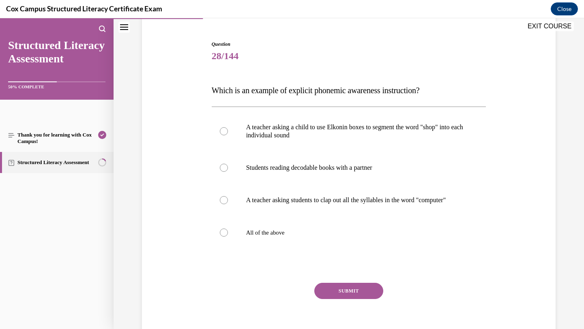
scroll to position [79, 0]
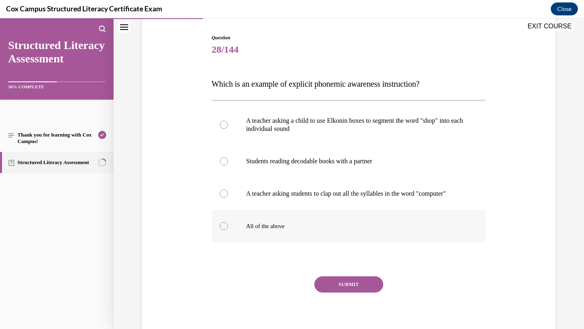
click at [343, 224] on label "All of the above" at bounding box center [349, 226] width 275 height 32
click at [228, 224] on input "All of the above" at bounding box center [224, 226] width 8 height 8
radio input "true"
click at [331, 291] on button "SUBMIT" at bounding box center [348, 285] width 69 height 16
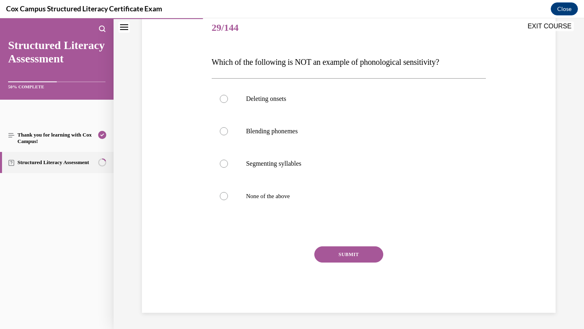
scroll to position [90, 0]
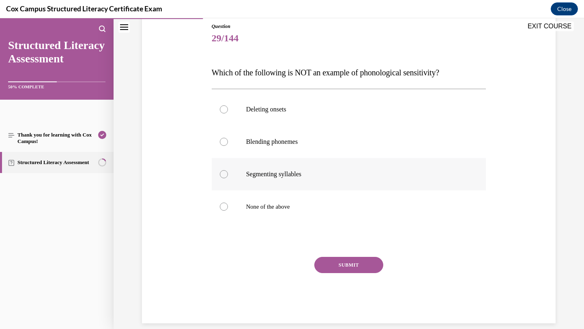
click at [331, 169] on label "Segmenting syllables" at bounding box center [349, 174] width 275 height 32
click at [228, 170] on input "Segmenting syllables" at bounding box center [224, 174] width 8 height 8
radio input "true"
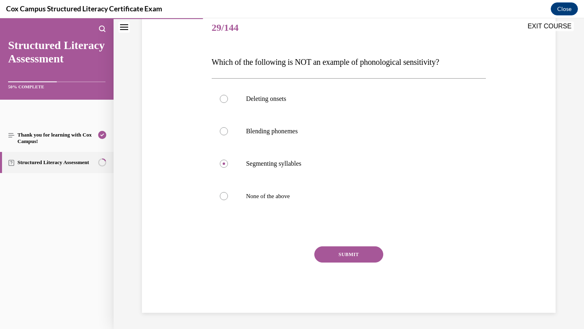
click at [333, 255] on button "SUBMIT" at bounding box center [348, 255] width 69 height 16
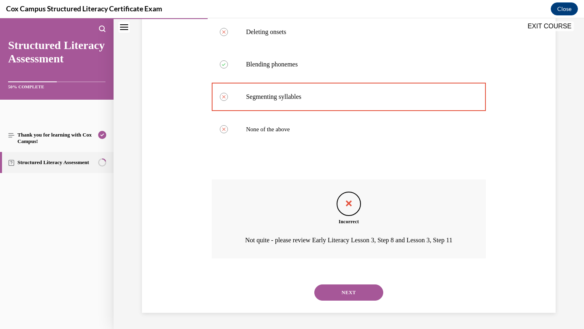
scroll to position [179, 0]
click at [335, 299] on button "NEXT" at bounding box center [348, 293] width 69 height 16
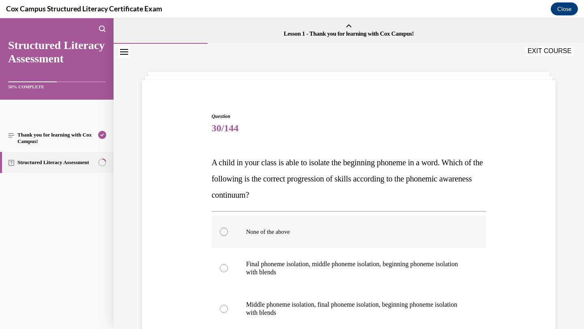
click at [304, 217] on label "None of the above" at bounding box center [349, 232] width 275 height 32
click at [228, 228] on input "None of the above" at bounding box center [224, 232] width 8 height 8
radio input "true"
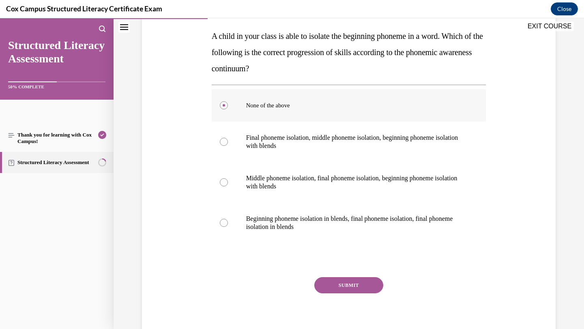
scroll to position [127, 0]
click at [340, 284] on button "SUBMIT" at bounding box center [348, 285] width 69 height 16
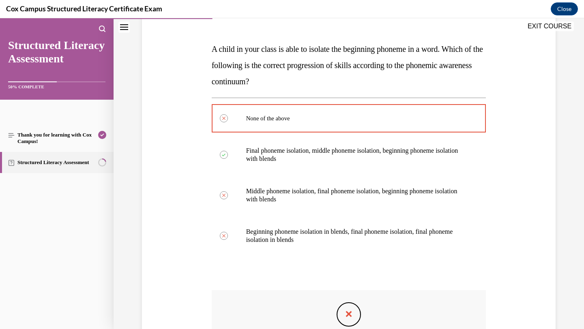
scroll to position [105, 0]
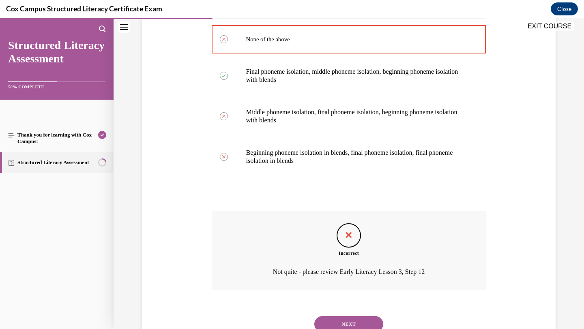
click at [336, 317] on button "NEXT" at bounding box center [348, 325] width 69 height 16
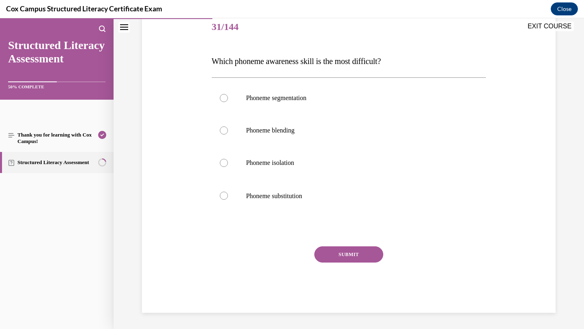
scroll to position [90, 0]
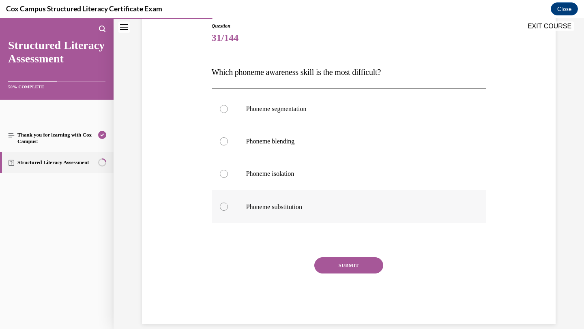
click at [302, 205] on span "Phoneme substitution" at bounding box center [274, 207] width 56 height 7
click at [228, 205] on input "Phoneme substitution" at bounding box center [224, 207] width 8 height 8
radio input "true"
click at [353, 265] on button "SUBMIT" at bounding box center [348, 266] width 69 height 16
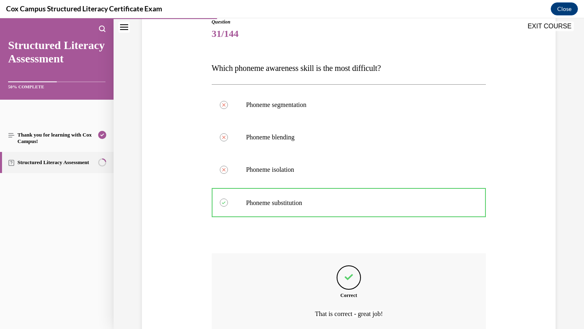
scroll to position [94, 0]
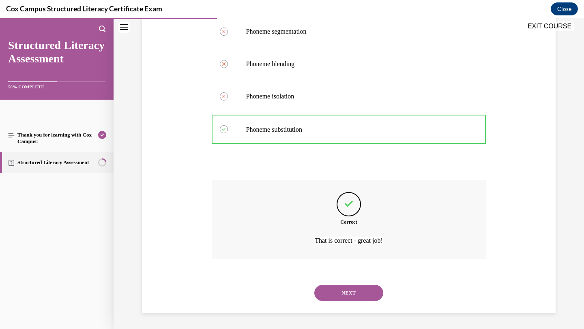
click at [346, 296] on button "NEXT" at bounding box center [348, 293] width 69 height 16
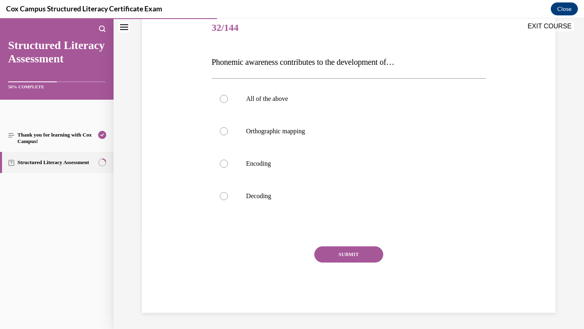
scroll to position [90, 0]
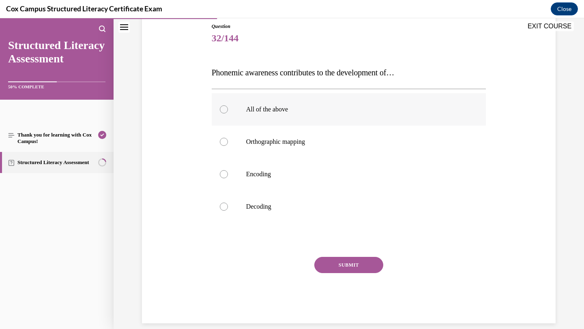
click at [293, 112] on p "All of the above" at bounding box center [356, 110] width 220 height 8
click at [228, 112] on input "All of the above" at bounding box center [224, 110] width 8 height 8
radio input "true"
click at [336, 267] on button "SUBMIT" at bounding box center [348, 265] width 69 height 16
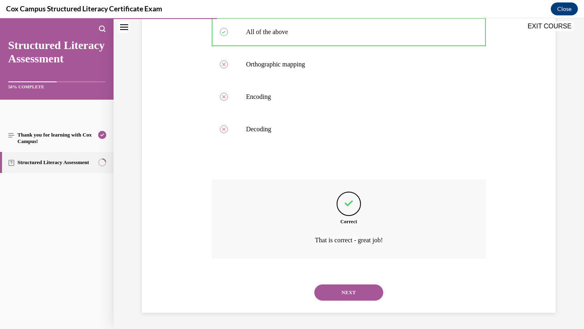
click at [337, 295] on button "NEXT" at bounding box center [348, 293] width 69 height 16
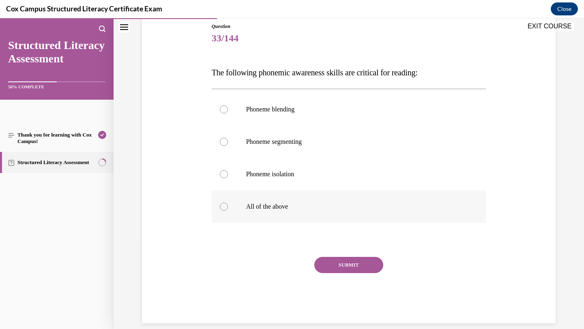
click at [308, 206] on label "All of the above" at bounding box center [349, 207] width 275 height 32
click at [228, 206] on input "All of the above" at bounding box center [224, 207] width 8 height 8
radio input "true"
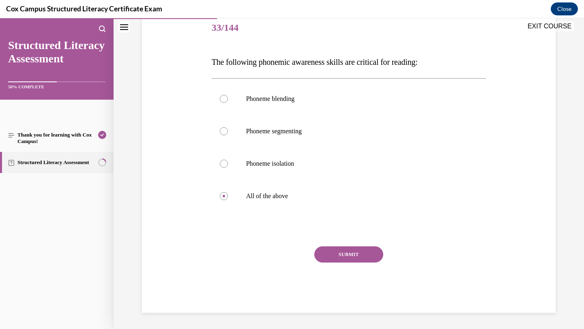
click at [342, 259] on button "SUBMIT" at bounding box center [348, 255] width 69 height 16
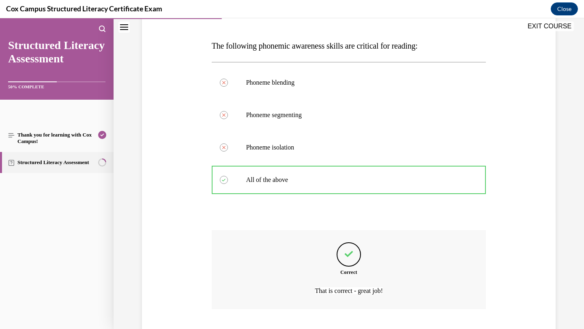
scroll to position [168, 0]
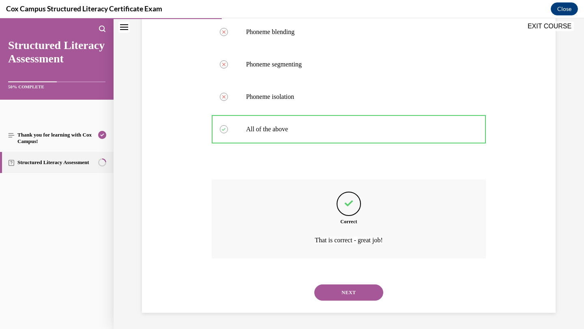
click at [330, 292] on button "NEXT" at bounding box center [348, 293] width 69 height 16
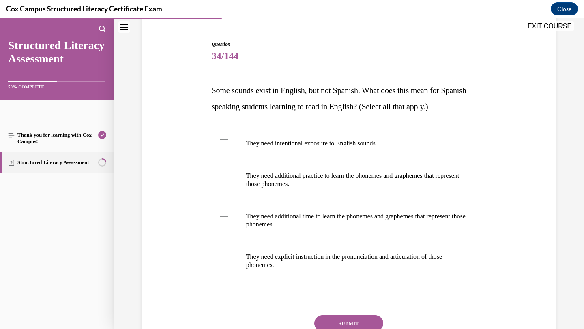
scroll to position [73, 0]
click at [337, 225] on p "They need additional time to learn the phonemes and graphemes that represent th…" at bounding box center [356, 220] width 220 height 16
click at [228, 224] on input "They need additional time to learn the phonemes and graphemes that represent th…" at bounding box center [224, 220] width 8 height 8
checkbox input "true"
click at [333, 323] on button "SUBMIT" at bounding box center [348, 323] width 69 height 16
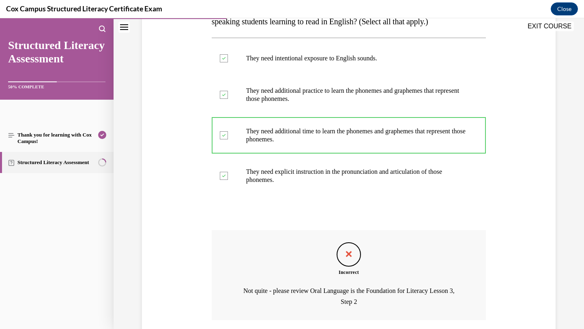
scroll to position [219, 0]
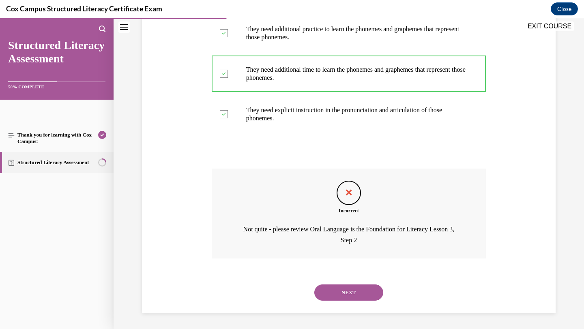
click at [338, 295] on button "NEXT" at bounding box center [348, 293] width 69 height 16
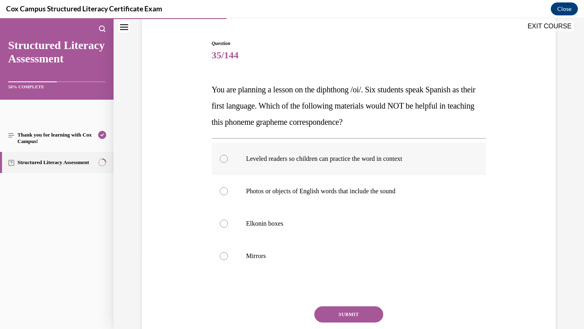
scroll to position [74, 0]
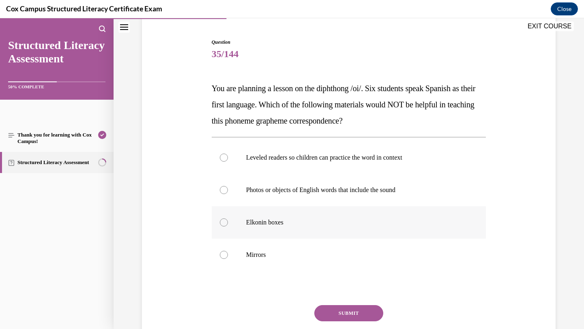
click at [329, 212] on label "Elkonin boxes" at bounding box center [349, 223] width 275 height 32
click at [228, 219] on input "Elkonin boxes" at bounding box center [224, 223] width 8 height 8
radio input "true"
click at [330, 314] on button "SUBMIT" at bounding box center [348, 314] width 69 height 16
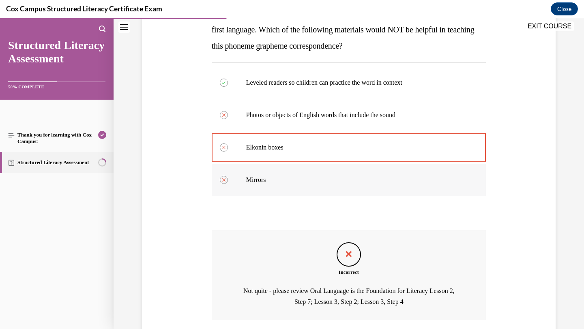
scroll to position [211, 0]
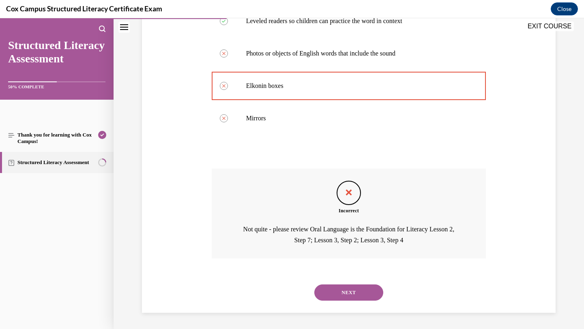
click at [338, 296] on button "NEXT" at bounding box center [348, 293] width 69 height 16
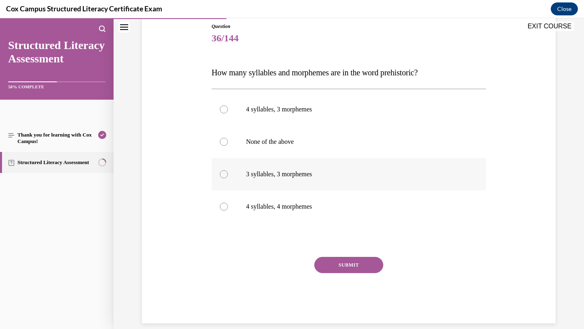
scroll to position [63, 0]
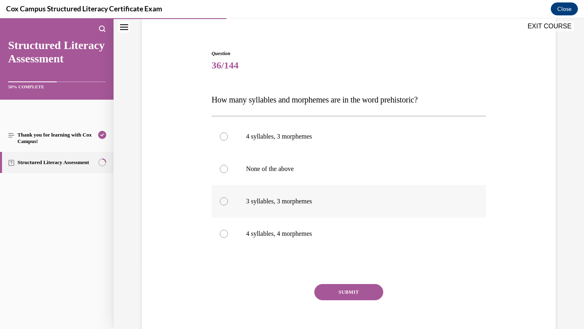
click at [327, 206] on label "3 syllables, 3 morphemes" at bounding box center [349, 201] width 275 height 32
click at [228, 206] on input "3 syllables, 3 morphemes" at bounding box center [224, 202] width 8 height 8
radio input "true"
click at [330, 288] on button "SUBMIT" at bounding box center [348, 292] width 69 height 16
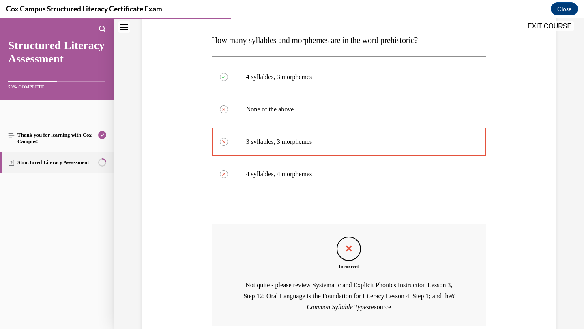
scroll to position [189, 0]
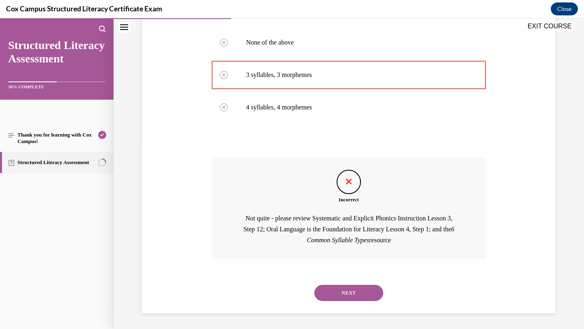
click at [328, 293] on button "NEXT" at bounding box center [348, 293] width 69 height 16
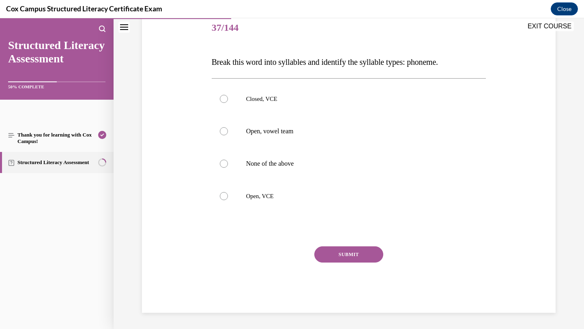
scroll to position [90, 0]
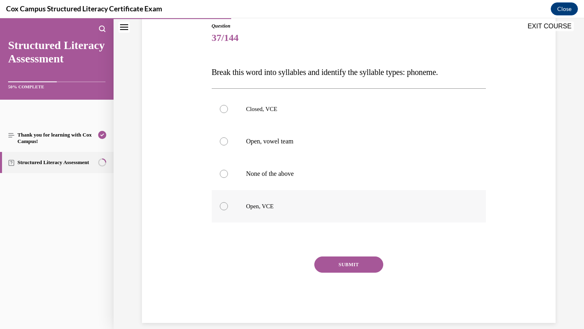
click at [289, 203] on p "Open, VCE" at bounding box center [356, 206] width 220 height 8
click at [228, 203] on input "Open, VCE" at bounding box center [224, 206] width 8 height 8
radio input "true"
click at [345, 266] on button "SUBMIT" at bounding box center [348, 265] width 69 height 16
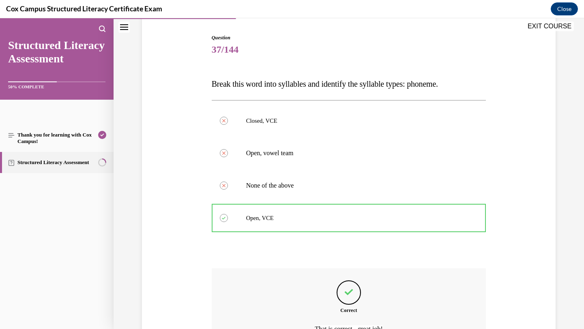
scroll to position [76, 0]
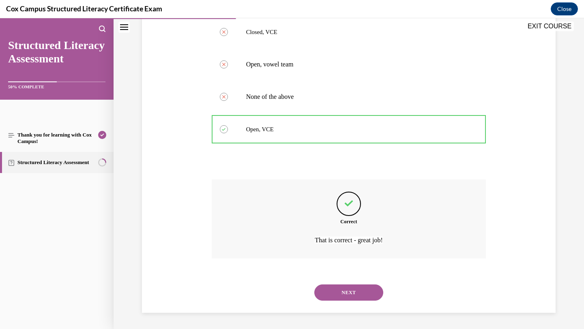
click at [346, 301] on button "NEXT" at bounding box center [348, 293] width 69 height 16
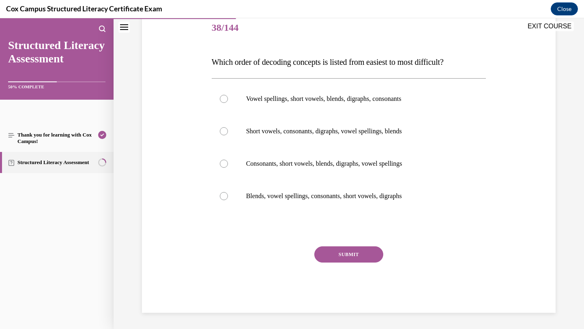
scroll to position [90, 0]
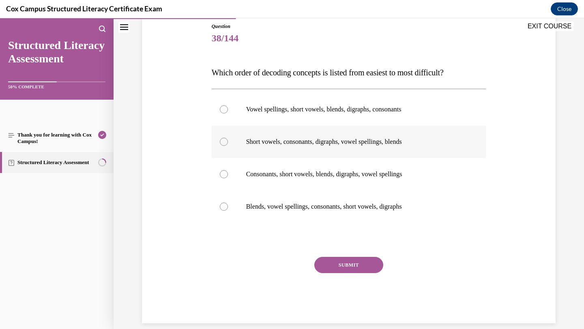
click at [348, 132] on label "Short vowels, consonants, digraphs, vowel spellings, blends" at bounding box center [349, 142] width 275 height 32
click at [228, 138] on input "Short vowels, consonants, digraphs, vowel spellings, blends" at bounding box center [224, 142] width 8 height 8
radio input "true"
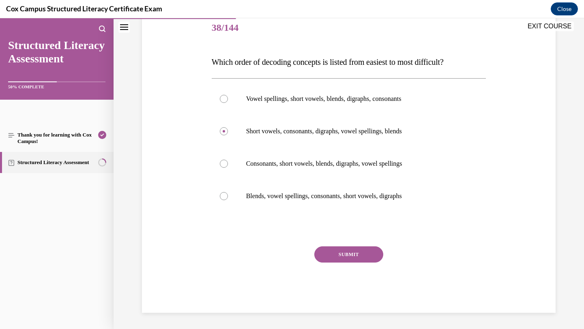
click at [344, 256] on button "SUBMIT" at bounding box center [348, 255] width 69 height 16
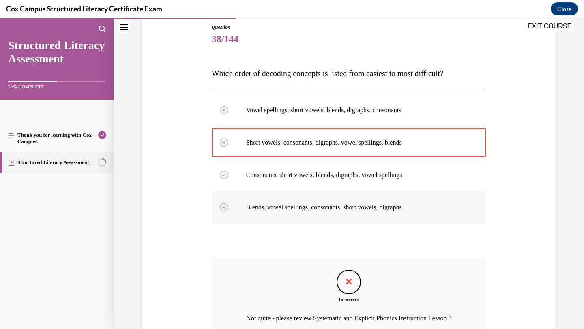
scroll to position [179, 0]
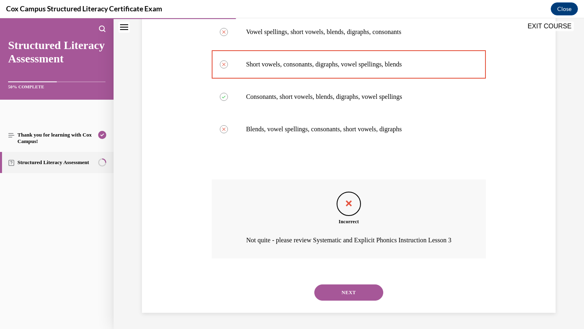
click at [352, 293] on button "NEXT" at bounding box center [348, 293] width 69 height 16
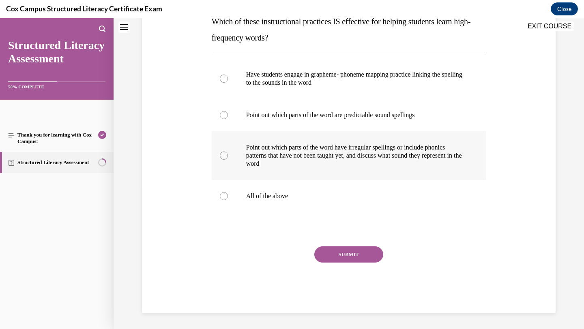
scroll to position [0, 0]
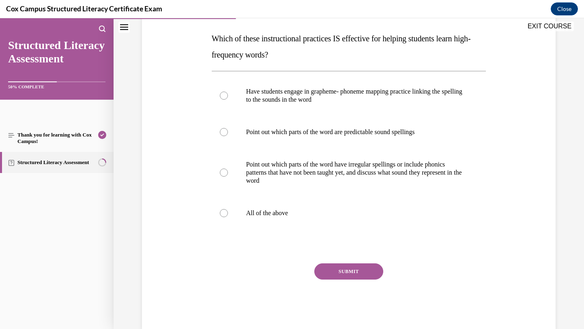
click at [360, 197] on label "All of the above" at bounding box center [349, 213] width 275 height 32
click at [228, 209] on input "All of the above" at bounding box center [224, 213] width 8 height 8
radio input "true"
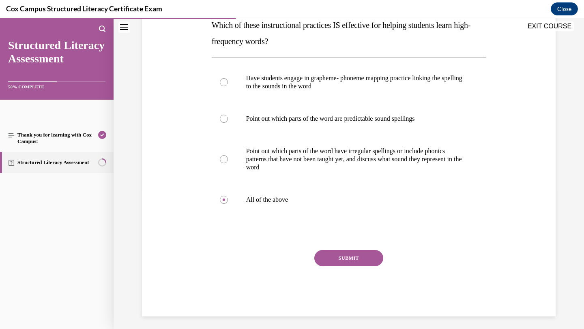
click at [341, 258] on button "SUBMIT" at bounding box center [348, 258] width 69 height 16
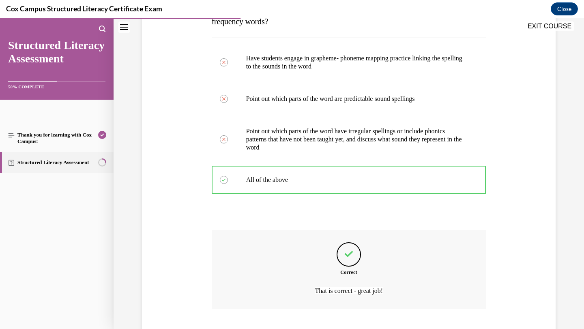
scroll to position [208, 0]
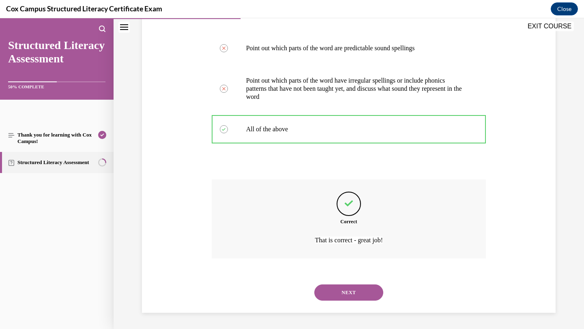
click at [369, 292] on button "NEXT" at bounding box center [348, 293] width 69 height 16
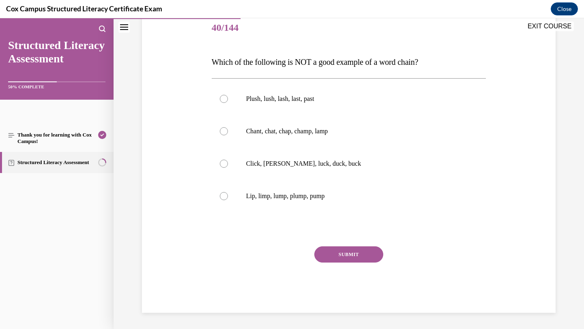
scroll to position [90, 0]
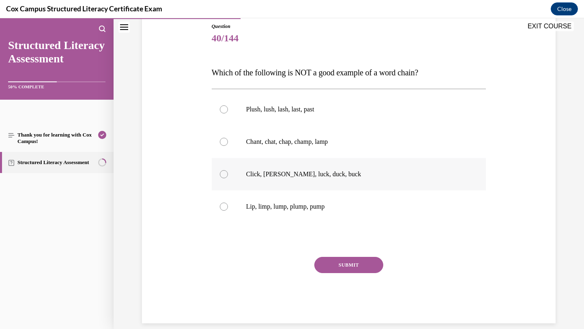
click at [350, 162] on label "Click, [PERSON_NAME], luck, duck, buck" at bounding box center [349, 174] width 275 height 32
click at [228, 170] on input "Click, [PERSON_NAME], luck, duck, buck" at bounding box center [224, 174] width 8 height 8
radio input "true"
click at [327, 268] on button "SUBMIT" at bounding box center [348, 265] width 69 height 16
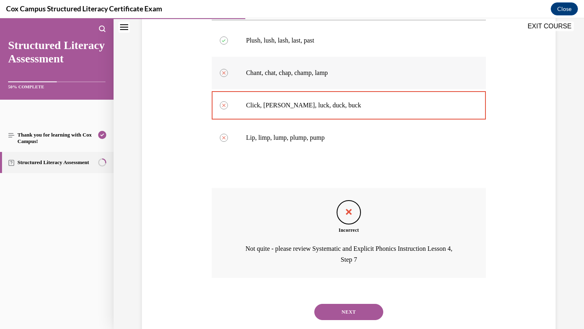
scroll to position [179, 0]
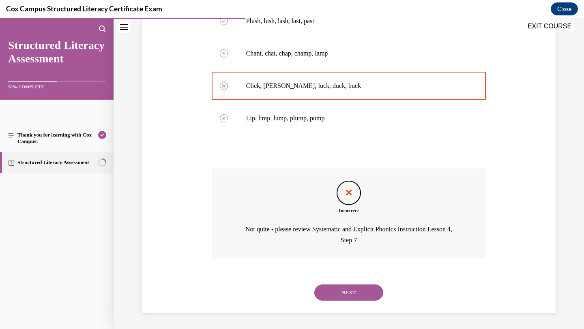
click at [351, 291] on button "NEXT" at bounding box center [348, 293] width 69 height 16
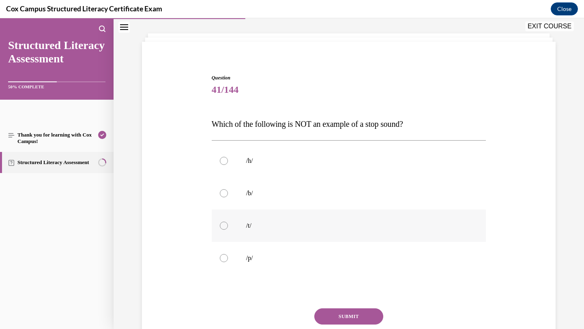
scroll to position [38, 0]
click at [338, 201] on label "/b/" at bounding box center [349, 194] width 275 height 32
click at [228, 198] on input "/b/" at bounding box center [224, 194] width 8 height 8
radio input "true"
click at [332, 319] on button "SUBMIT" at bounding box center [348, 317] width 69 height 16
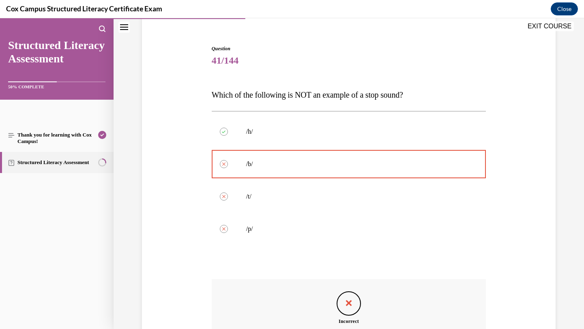
scroll to position [179, 0]
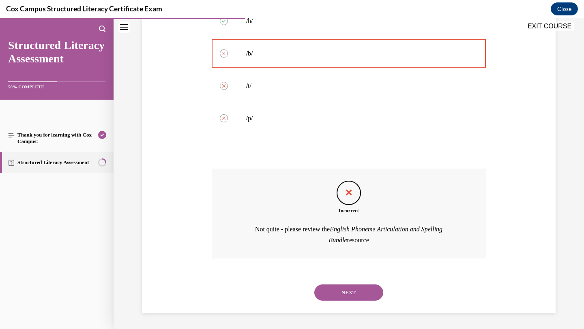
click at [353, 288] on button "NEXT" at bounding box center [348, 293] width 69 height 16
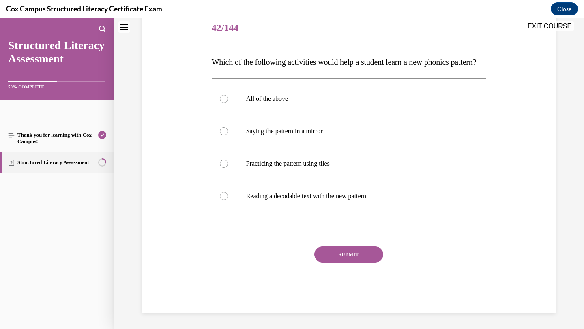
scroll to position [0, 0]
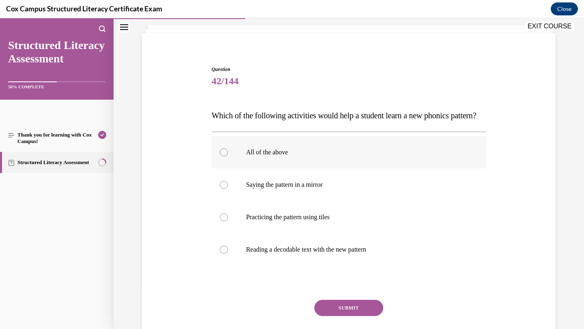
click at [385, 169] on label "All of the above" at bounding box center [349, 152] width 275 height 32
click at [228, 157] on input "All of the above" at bounding box center [224, 153] width 8 height 8
radio input "true"
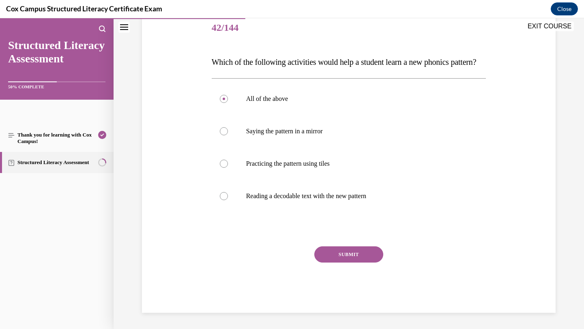
click at [365, 256] on button "SUBMIT" at bounding box center [348, 255] width 69 height 16
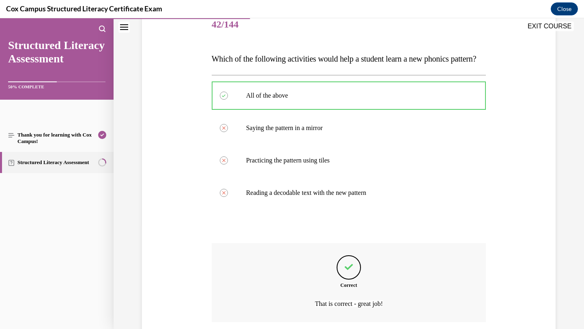
scroll to position [87, 0]
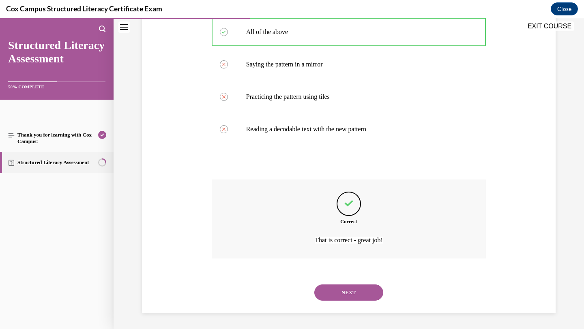
click at [356, 299] on button "NEXT" at bounding box center [348, 293] width 69 height 16
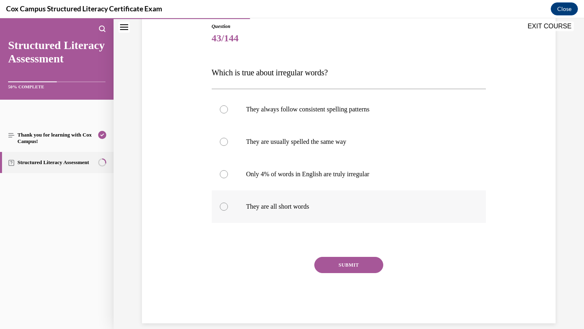
click at [313, 202] on label "They are all short words" at bounding box center [349, 207] width 275 height 32
click at [228, 203] on input "They are all short words" at bounding box center [224, 207] width 8 height 8
radio input "true"
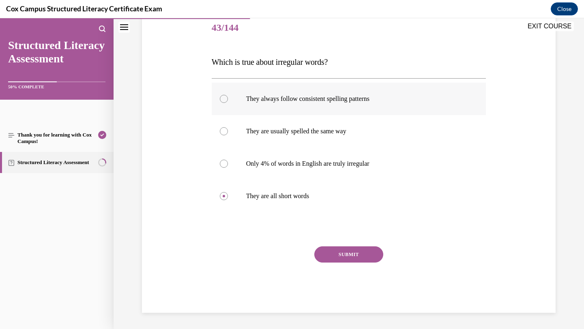
click at [369, 107] on label "They always follow consistent spelling patterns" at bounding box center [349, 99] width 275 height 32
click at [228, 103] on input "They always follow consistent spelling patterns" at bounding box center [224, 99] width 8 height 8
radio input "true"
click at [329, 252] on button "SUBMIT" at bounding box center [348, 255] width 69 height 16
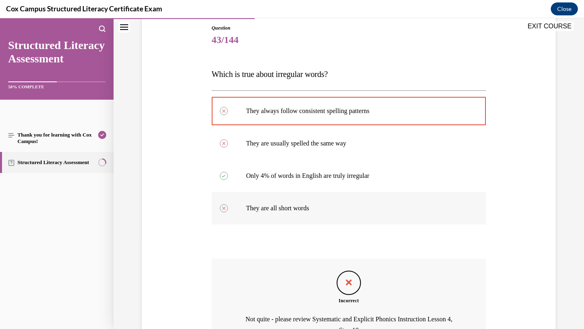
scroll to position [87, 0]
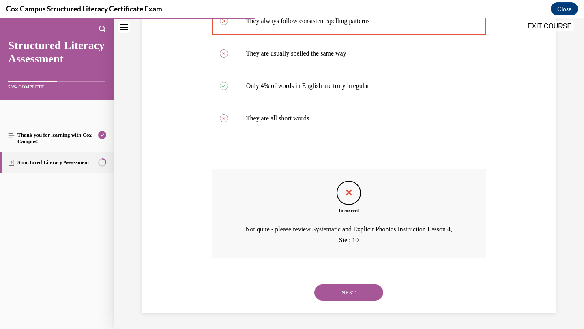
click at [366, 292] on button "NEXT" at bounding box center [348, 293] width 69 height 16
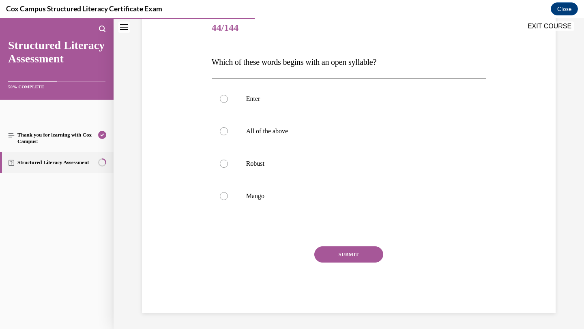
scroll to position [90, 0]
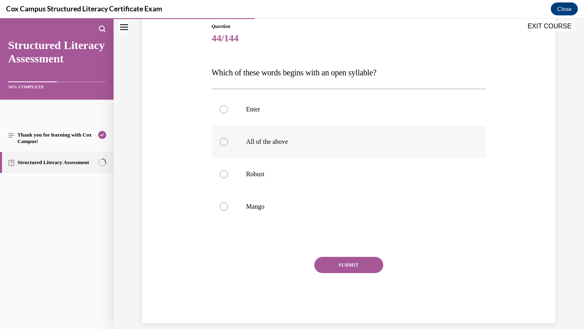
click at [337, 145] on p "All of the above" at bounding box center [356, 142] width 220 height 8
click at [228, 145] on input "All of the above" at bounding box center [224, 142] width 8 height 8
radio input "true"
click at [330, 263] on button "SUBMIT" at bounding box center [348, 265] width 69 height 16
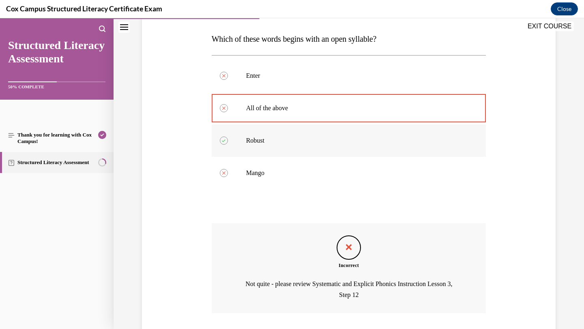
scroll to position [179, 0]
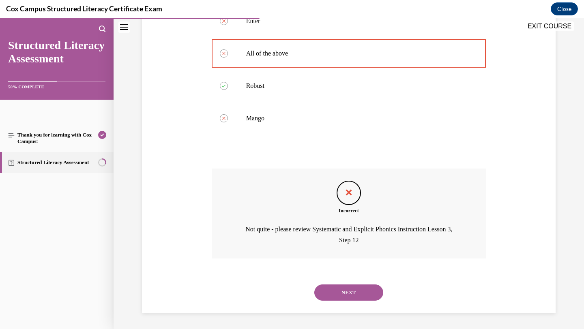
click at [347, 291] on button "NEXT" at bounding box center [348, 293] width 69 height 16
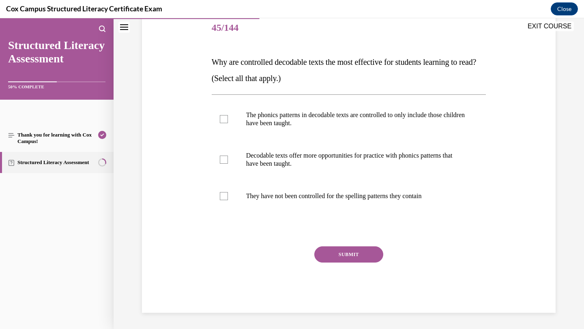
scroll to position [90, 0]
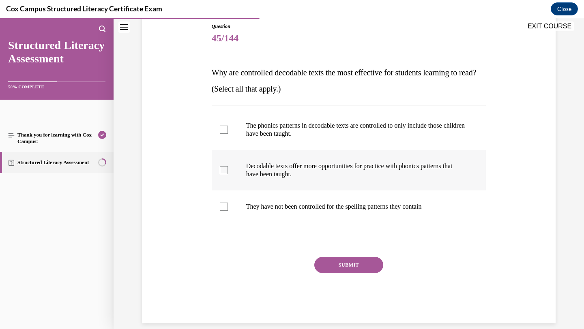
click at [334, 175] on p "Decodable texts offer more opportunities for practice with phonics patterns tha…" at bounding box center [356, 170] width 220 height 16
click at [228, 174] on input "Decodable texts offer more opportunities for practice with phonics patterns tha…" at bounding box center [224, 170] width 8 height 8
checkbox input "true"
click at [334, 149] on label "The phonics patterns in decodable texts are controlled to only include those ch…" at bounding box center [349, 130] width 275 height 41
click at [228, 134] on input "The phonics patterns in decodable texts are controlled to only include those ch…" at bounding box center [224, 130] width 8 height 8
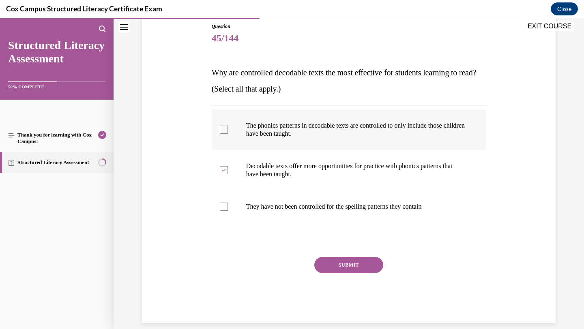
checkbox input "true"
click at [315, 217] on label "They have not been controlled for the spelling patterns they contain" at bounding box center [349, 207] width 275 height 32
click at [228, 211] on input "They have not been controlled for the spelling patterns they contain" at bounding box center [224, 207] width 8 height 8
checkbox input "true"
click at [326, 261] on button "SUBMIT" at bounding box center [348, 265] width 69 height 16
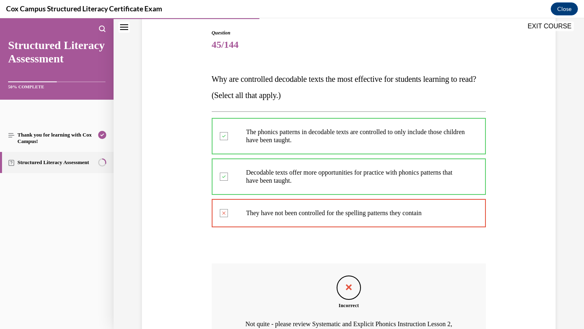
scroll to position [83, 0]
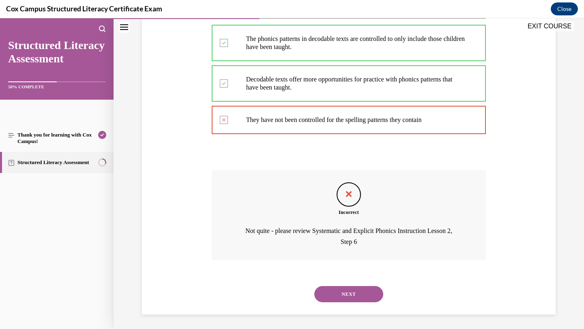
click at [338, 291] on button "NEXT" at bounding box center [348, 294] width 69 height 16
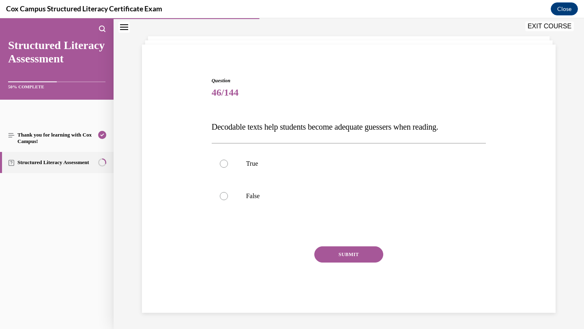
scroll to position [36, 0]
click at [360, 163] on p "True" at bounding box center [356, 164] width 220 height 8
click at [228, 163] on input "True" at bounding box center [224, 164] width 8 height 8
radio input "true"
click at [348, 258] on button "SUBMIT" at bounding box center [348, 255] width 69 height 16
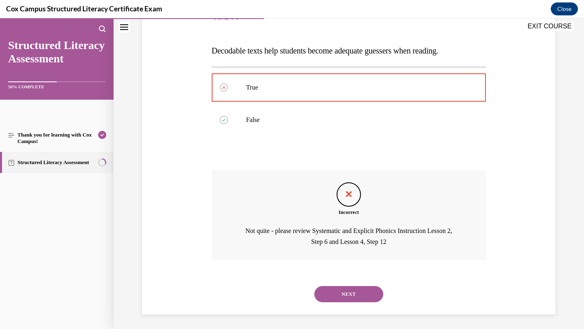
scroll to position [114, 0]
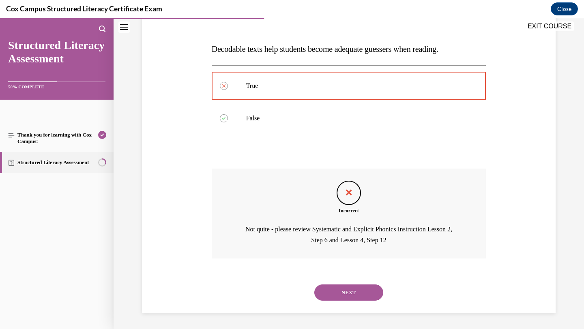
click at [345, 289] on button "NEXT" at bounding box center [348, 293] width 69 height 16
